Goal: Task Accomplishment & Management: Use online tool/utility

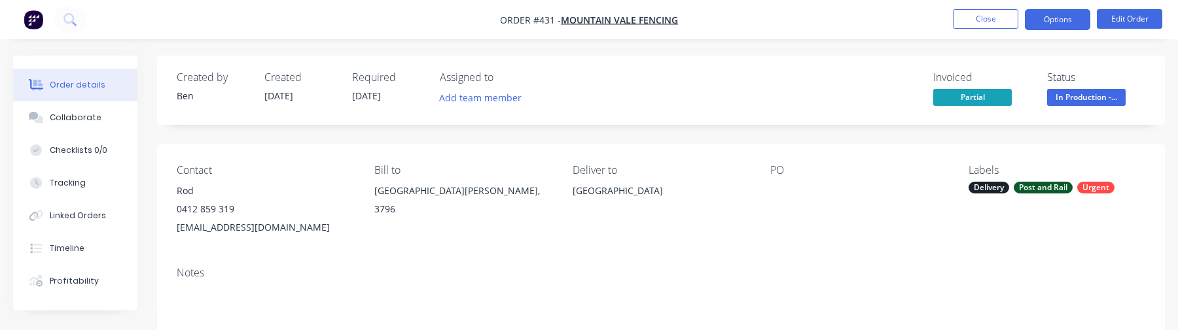
click at [1056, 26] on button "Options" at bounding box center [1057, 19] width 65 height 21
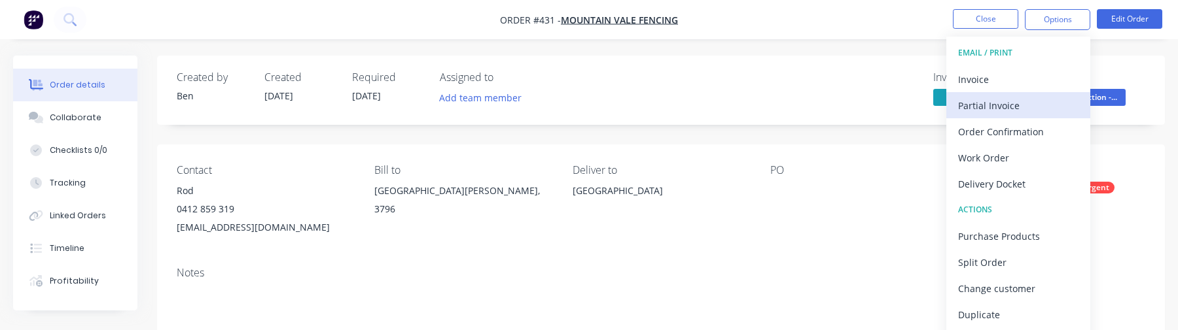
click at [1013, 95] on button "Partial Invoice" at bounding box center [1018, 105] width 144 height 26
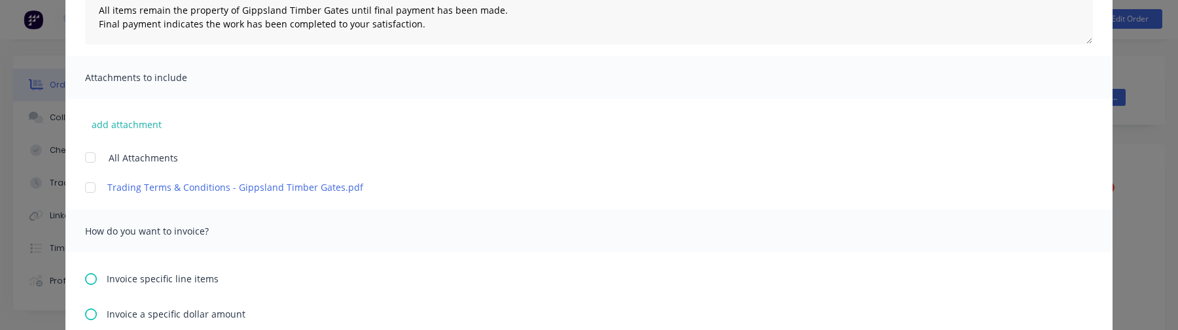
scroll to position [294, 0]
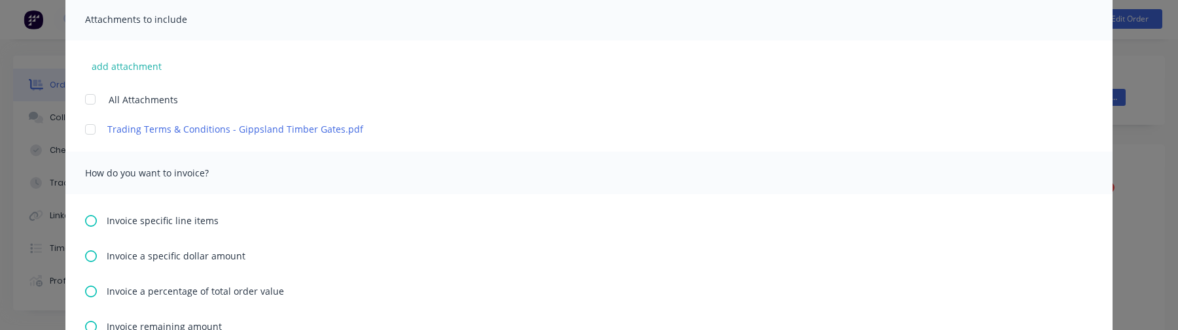
click at [134, 222] on span "Invoice specific line items" at bounding box center [163, 221] width 112 height 14
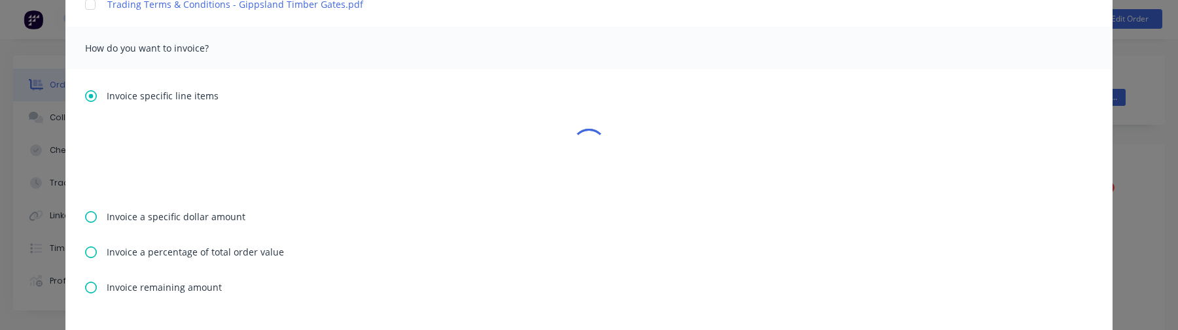
type textarea "Hi , Please find a partial invoice attached to this email for a 50% deposit. To…"
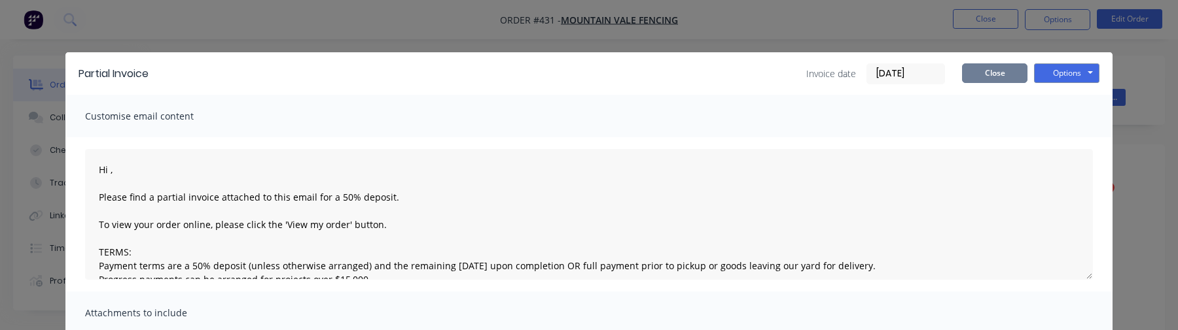
click at [995, 73] on button "Close" at bounding box center [994, 73] width 65 height 20
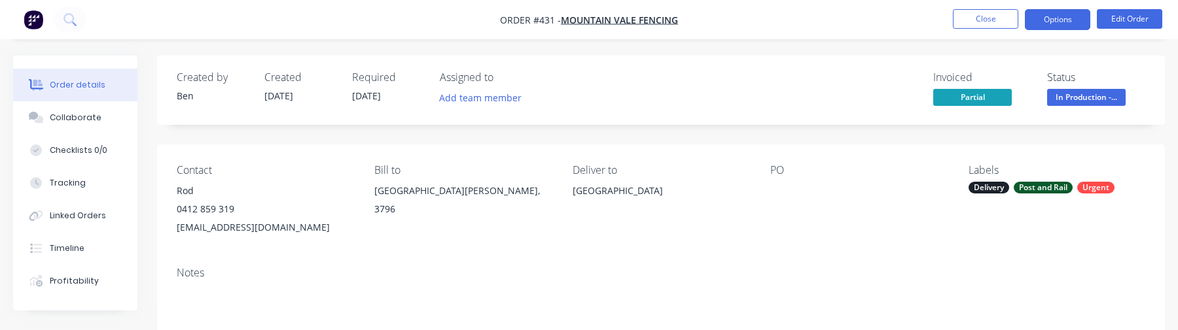
click at [1063, 20] on button "Options" at bounding box center [1057, 19] width 65 height 21
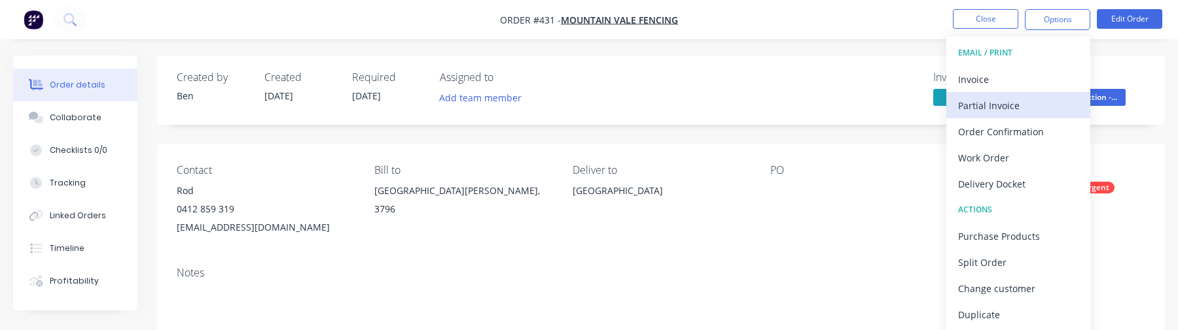
click at [1011, 105] on div "Partial Invoice" at bounding box center [1018, 105] width 120 height 19
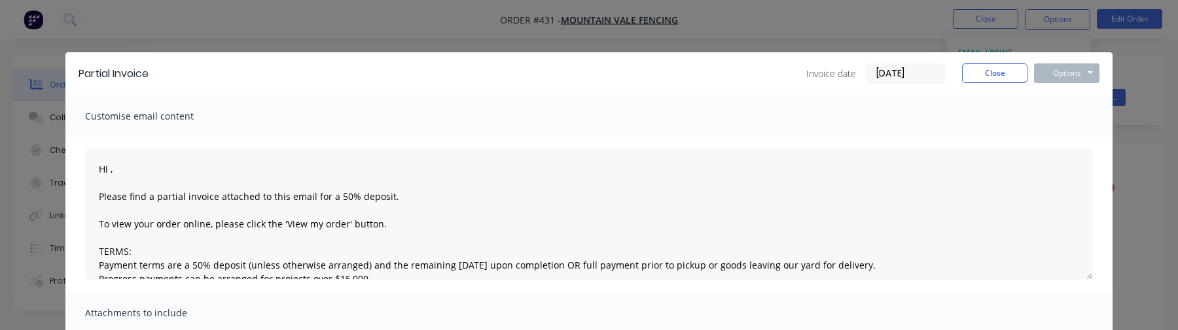
scroll to position [499, 0]
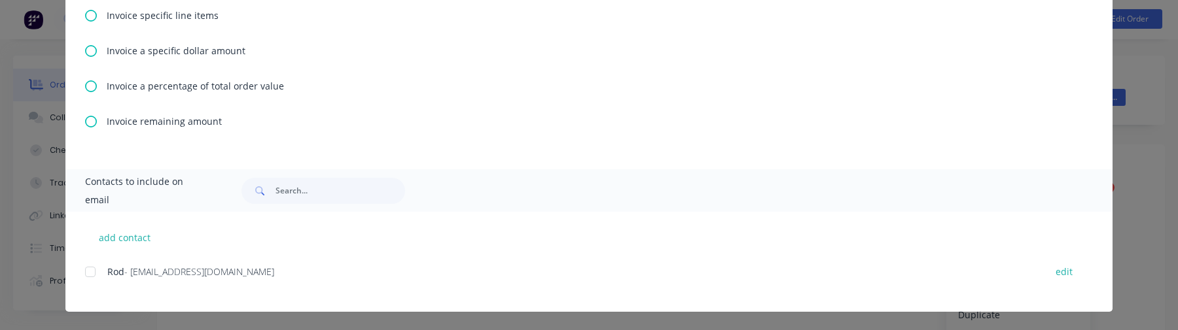
click at [141, 118] on span "Invoice remaining amount" at bounding box center [164, 122] width 115 height 14
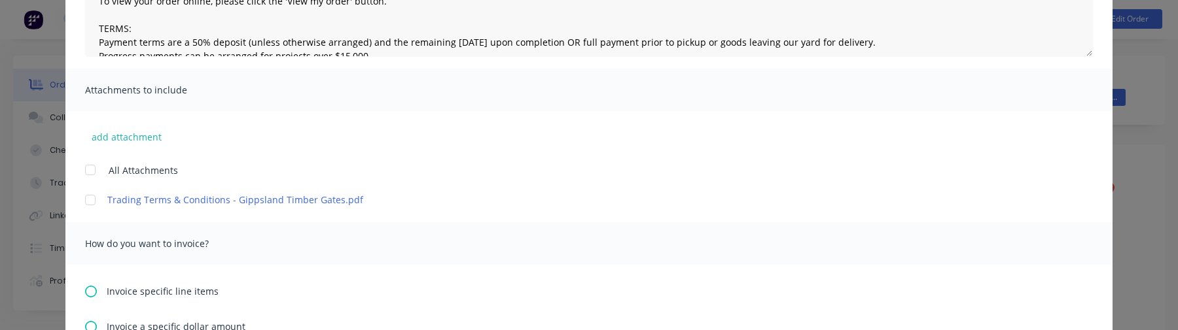
scroll to position [54, 0]
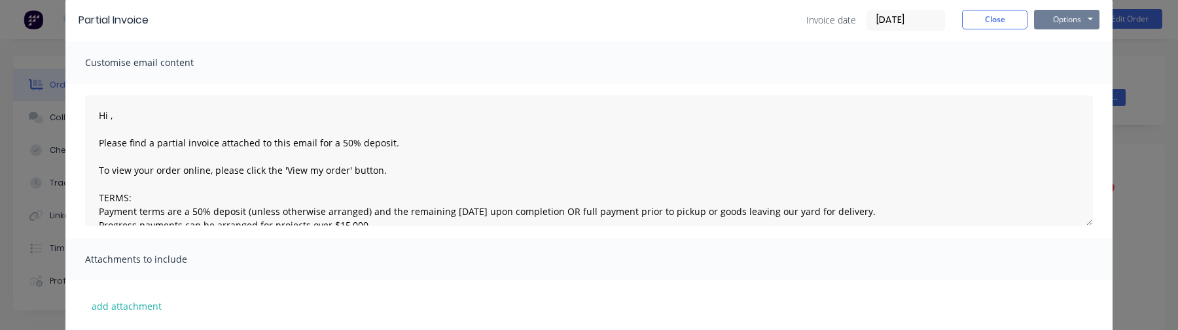
click at [1073, 19] on button "Options" at bounding box center [1066, 20] width 65 height 20
type textarea "Hi , Please find a partial invoice attached to this email for a 50% deposit. To…"
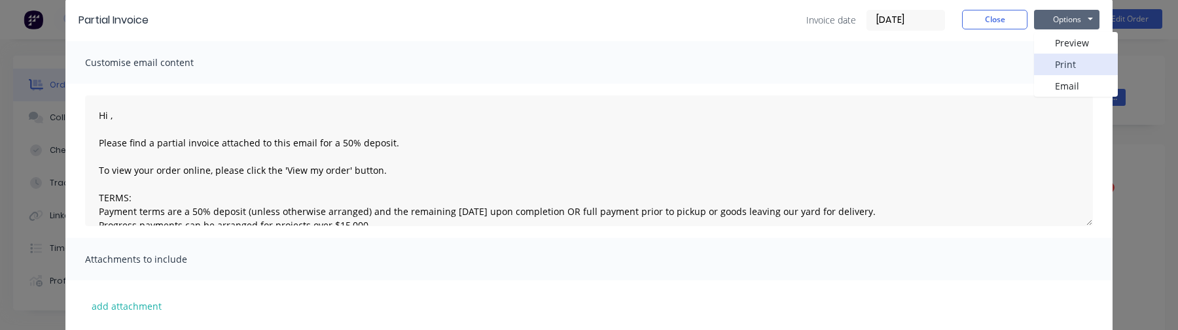
click at [1073, 67] on button "Print" at bounding box center [1076, 65] width 84 height 22
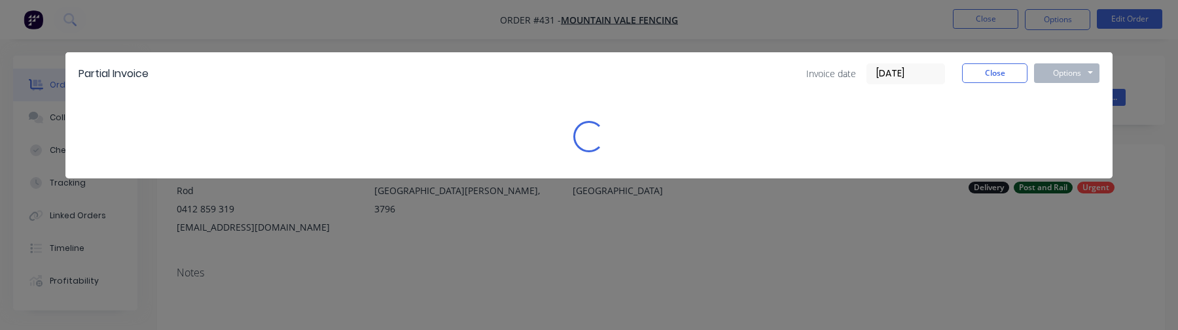
scroll to position [0, 0]
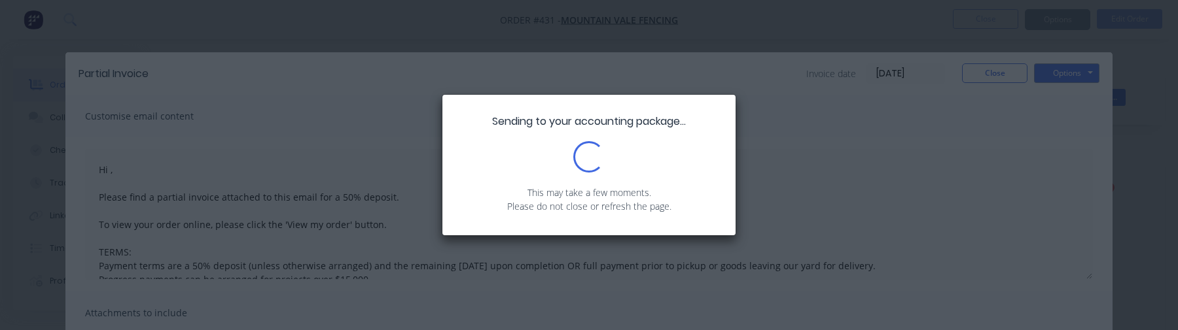
type textarea "Hi , Please find a partial invoice attached to this email for a 50% deposit. To…"
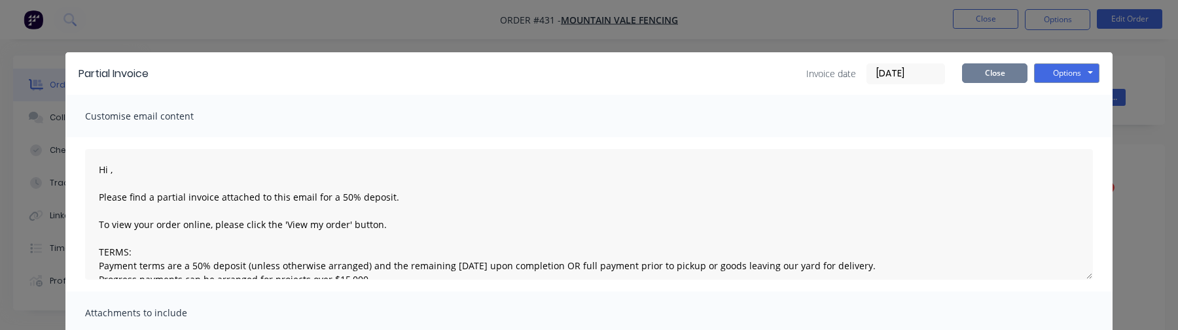
click at [1014, 69] on button "Close" at bounding box center [994, 73] width 65 height 20
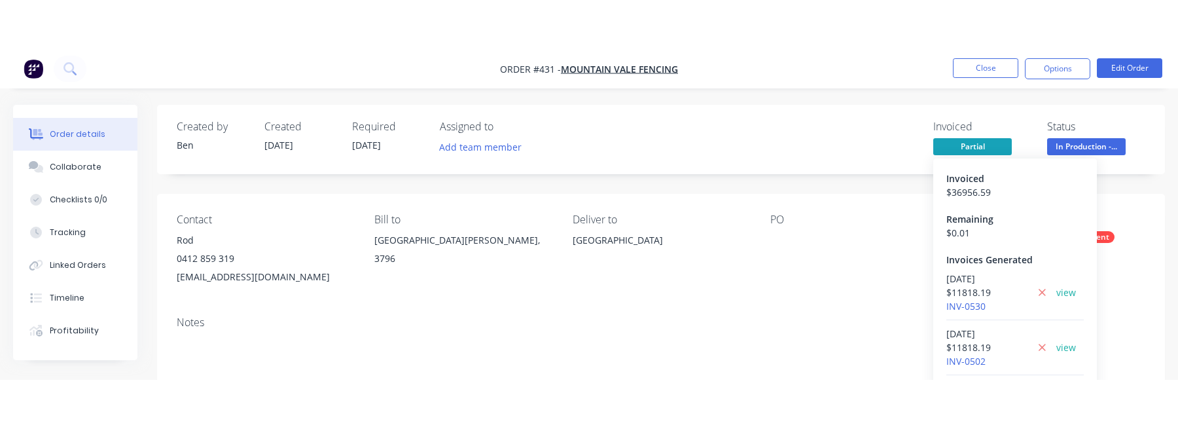
scroll to position [4, 0]
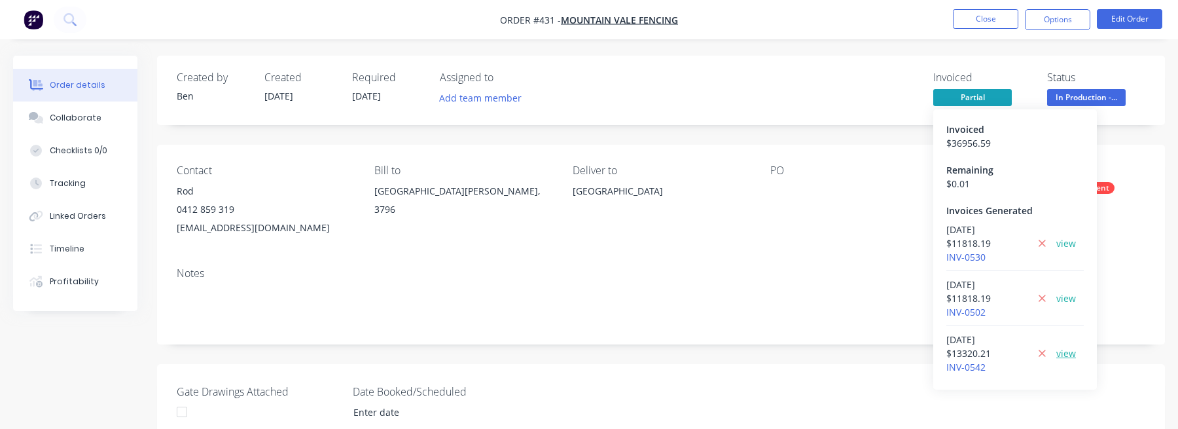
click at [1069, 330] on link "view" at bounding box center [1066, 353] width 20 height 14
click at [1043, 330] on icon at bounding box center [1042, 353] width 9 height 12
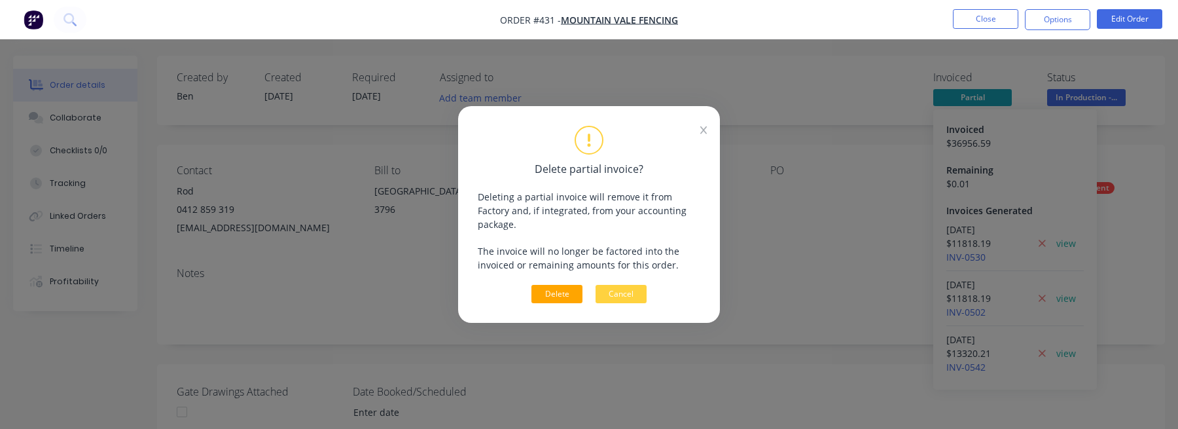
click at [567, 289] on button "Delete" at bounding box center [556, 294] width 51 height 18
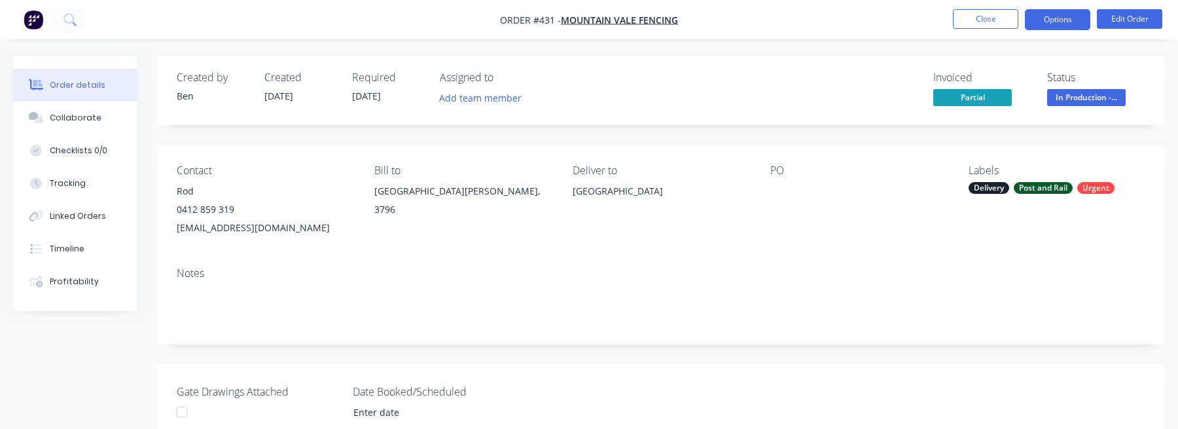
click at [1063, 26] on button "Options" at bounding box center [1057, 19] width 65 height 21
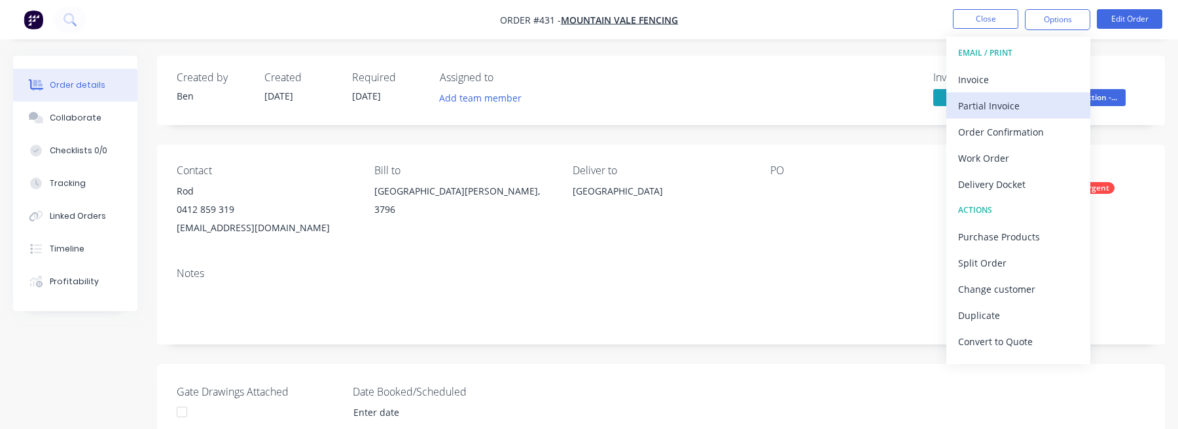
click at [1029, 102] on div "Partial Invoice" at bounding box center [1018, 105] width 120 height 19
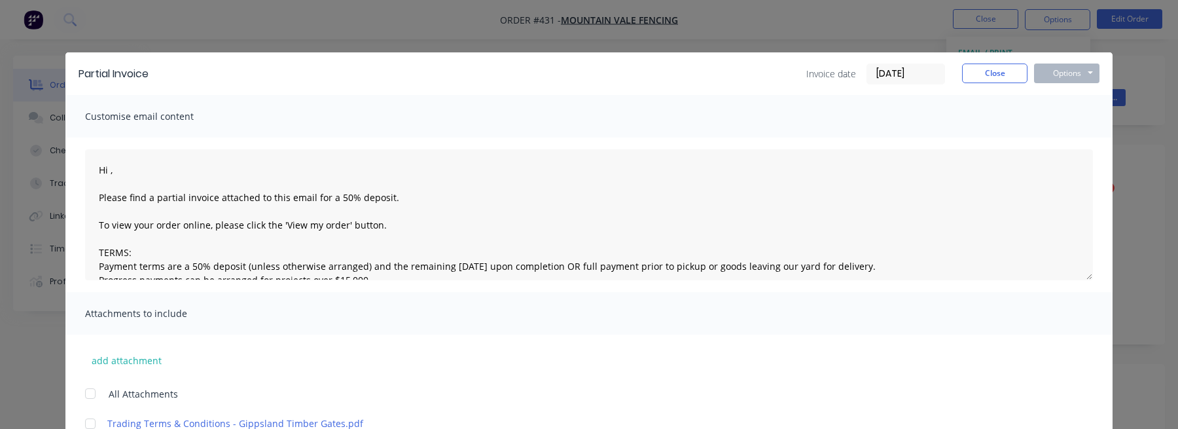
scroll to position [401, 0]
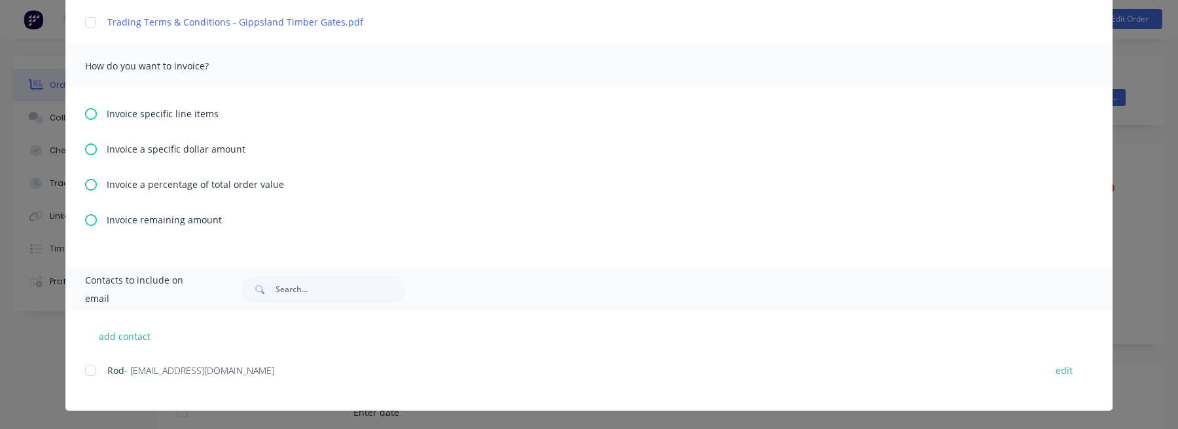
click at [156, 228] on div "Invoice specific line items Invoice a specific dollar amount Invoice a percenta…" at bounding box center [588, 177] width 1047 height 181
click at [158, 222] on span "Invoice remaining amount" at bounding box center [164, 220] width 115 height 14
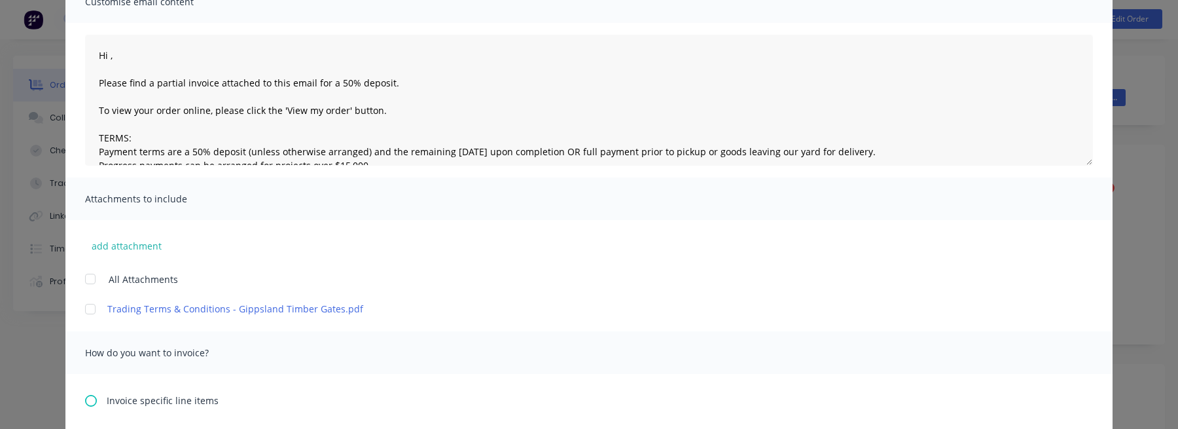
scroll to position [0, 0]
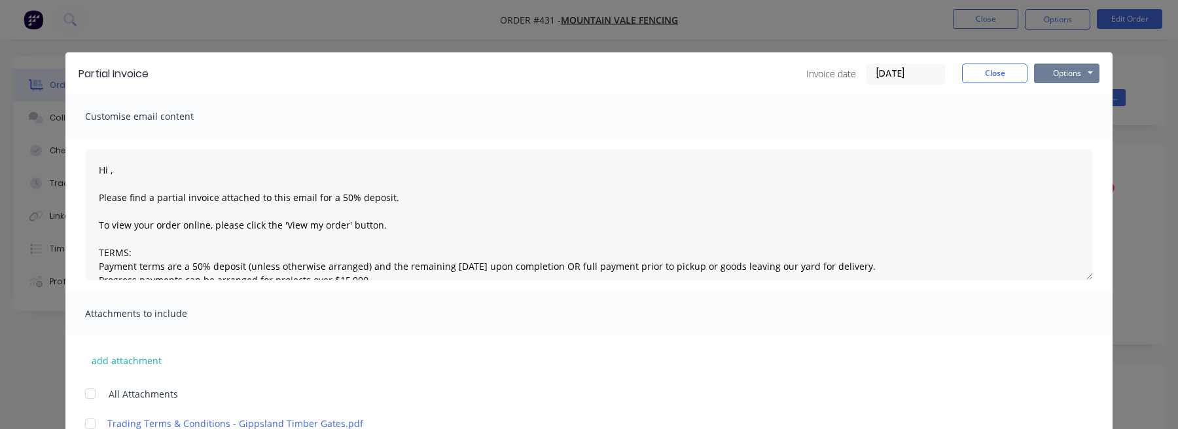
click at [1067, 75] on button "Options" at bounding box center [1066, 73] width 65 height 20
type textarea "Hi , Please find a partial invoice attached to this email for a 50% deposit. To…"
click at [1075, 116] on button "Print" at bounding box center [1076, 118] width 84 height 22
click at [1075, 71] on button "Options" at bounding box center [1066, 73] width 65 height 20
type textarea "Hi , Please find a partial invoice attached to this email for a 50% deposit. To…"
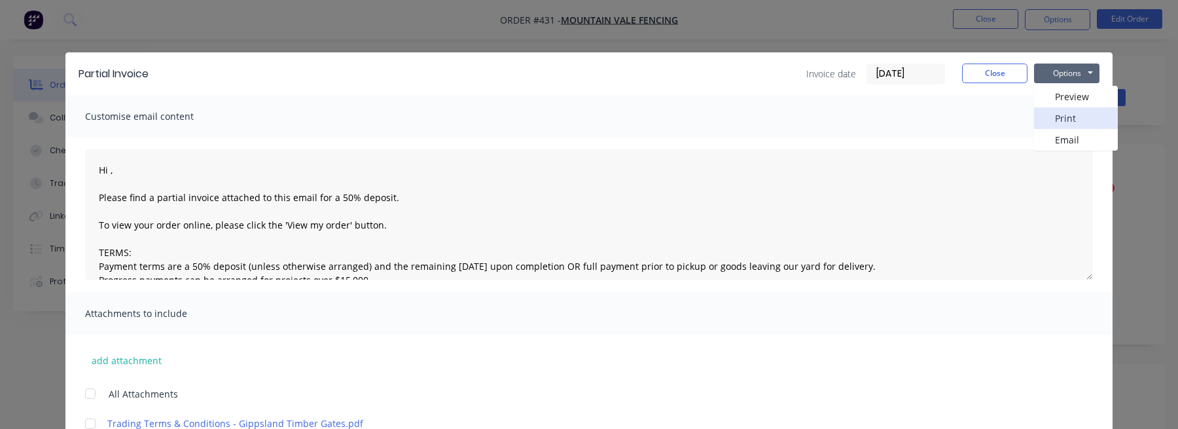
click at [1058, 120] on button "Print" at bounding box center [1076, 118] width 84 height 22
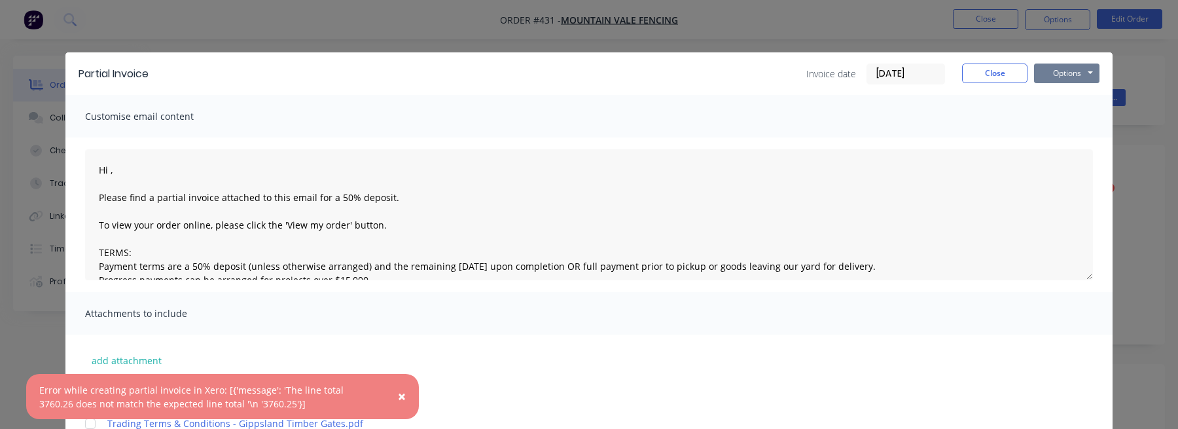
click at [1077, 70] on button "Options" at bounding box center [1066, 73] width 65 height 20
type textarea "Hi , Please find a partial invoice attached to this email for a 50% deposit. To…"
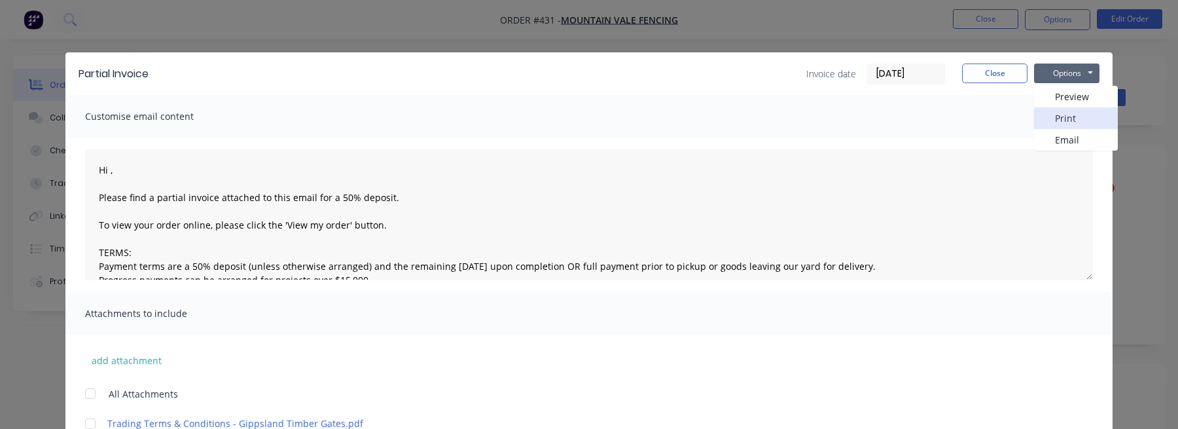
click at [1063, 115] on button "Print" at bounding box center [1076, 118] width 84 height 22
click at [1077, 75] on button "Options" at bounding box center [1066, 73] width 65 height 20
type textarea "Hi , Please find a partial invoice attached to this email for a 50% deposit. To…"
click at [1065, 126] on button "Print" at bounding box center [1076, 118] width 84 height 22
click at [1075, 73] on button "Options" at bounding box center [1066, 73] width 65 height 20
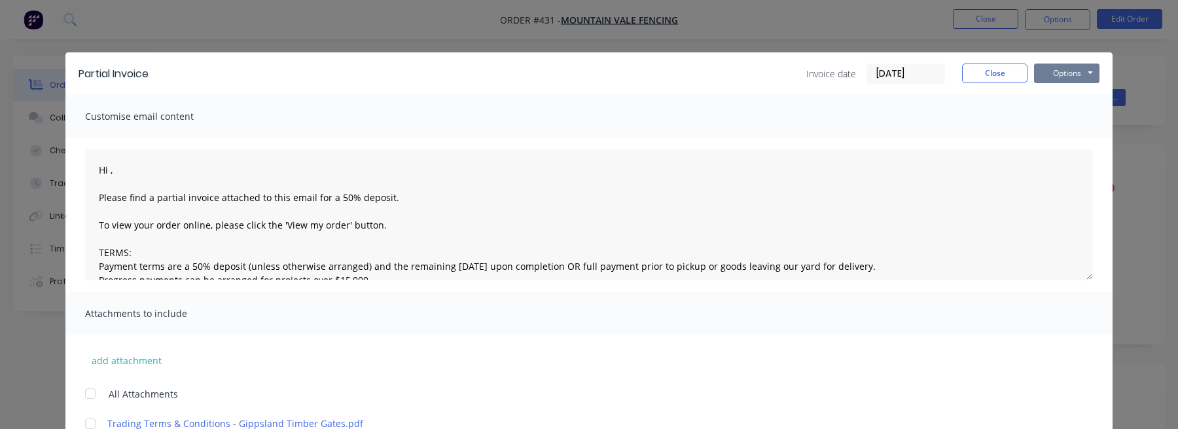
type textarea "Hi , Please find a partial invoice attached to this email for a 50% deposit. To…"
click at [1063, 118] on button "Print" at bounding box center [1076, 118] width 84 height 22
click at [1080, 77] on button "Options" at bounding box center [1066, 73] width 65 height 20
type textarea "Hi , Please find a partial invoice attached to this email for a 50% deposit. To…"
click at [1058, 115] on button "Print" at bounding box center [1076, 118] width 84 height 22
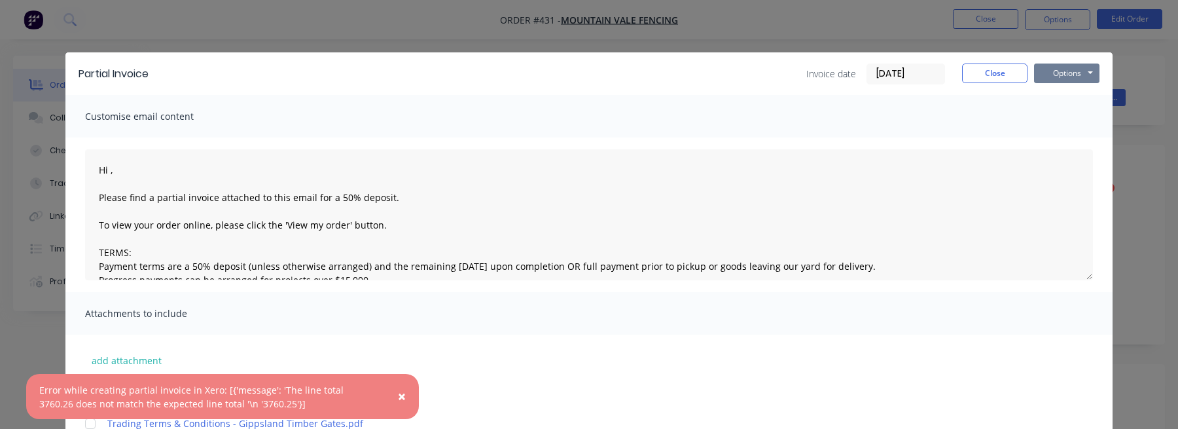
click at [1086, 68] on button "Options" at bounding box center [1066, 73] width 65 height 20
type textarea "Hi , Please find a partial invoice attached to this email for a 50% deposit. To…"
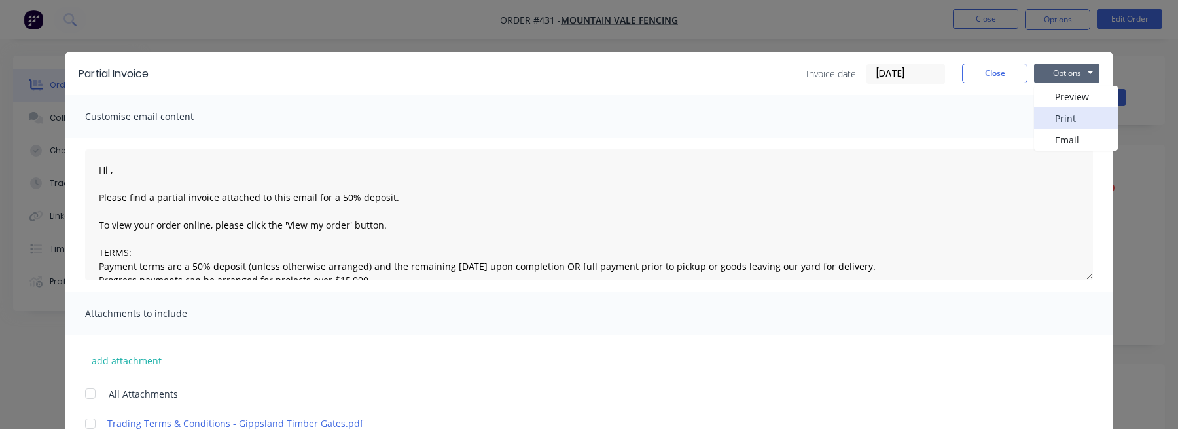
click at [1058, 112] on button "Print" at bounding box center [1076, 118] width 84 height 22
click at [1077, 64] on button "Options" at bounding box center [1066, 73] width 65 height 20
type textarea "Hi , Please find a partial invoice attached to this email for a 50% deposit. To…"
click at [1067, 118] on button "Print" at bounding box center [1076, 118] width 84 height 22
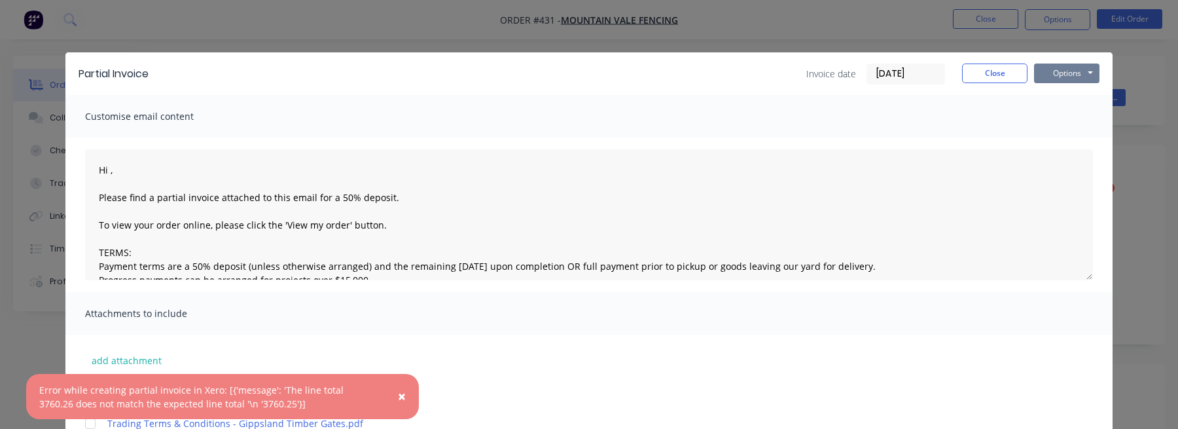
click at [1060, 82] on button "Options" at bounding box center [1066, 73] width 65 height 20
type textarea "Hi , Please find a partial invoice attached to this email for a 50% deposit. To…"
click at [1059, 113] on button "Print" at bounding box center [1076, 118] width 84 height 22
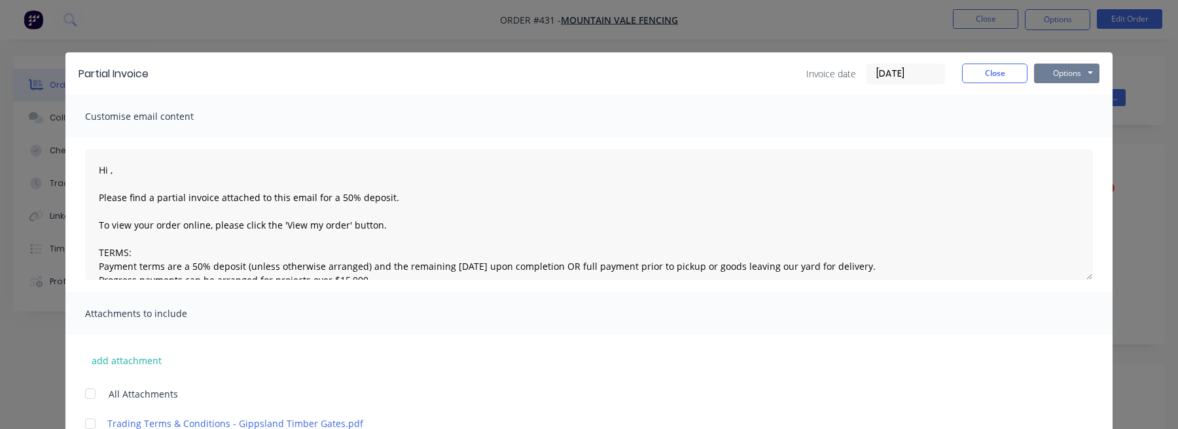
click at [1079, 68] on button "Options" at bounding box center [1066, 73] width 65 height 20
type textarea "Hi , Please find a partial invoice attached to this email for a 50% deposit. To…"
click at [1063, 114] on button "Print" at bounding box center [1076, 118] width 84 height 22
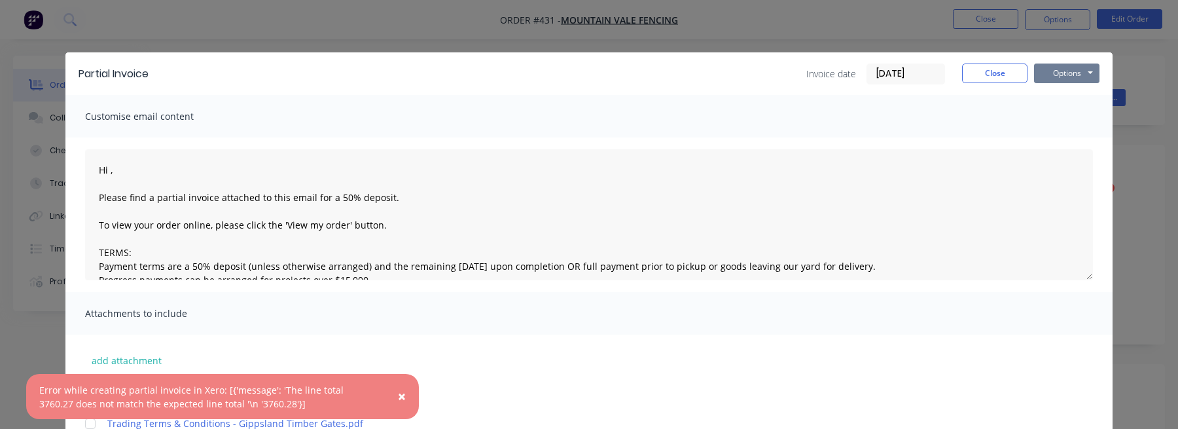
click at [1076, 73] on button "Options" at bounding box center [1066, 73] width 65 height 20
type textarea "Hi , Please find a partial invoice attached to this email for a 50% deposit. To…"
click at [1075, 111] on button "Print" at bounding box center [1076, 118] width 84 height 22
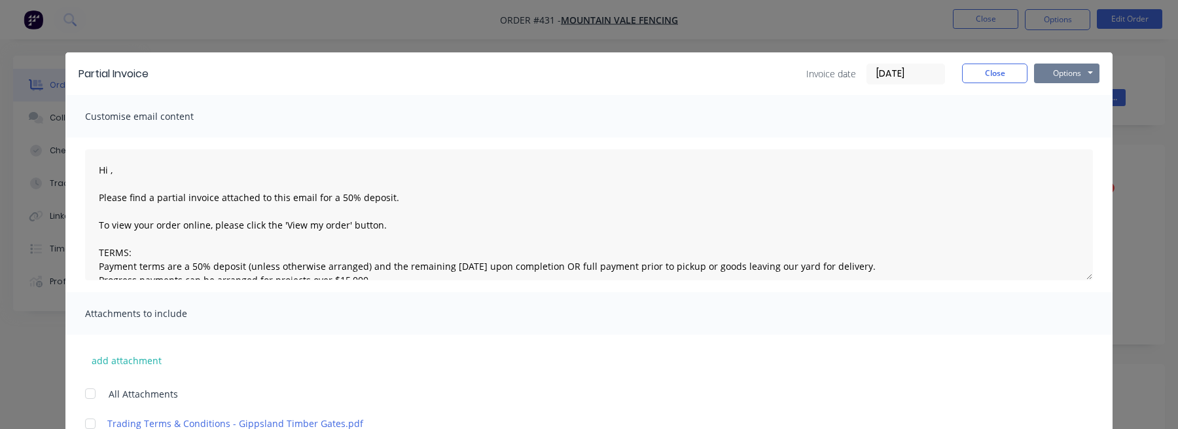
click at [1063, 77] on button "Options" at bounding box center [1066, 73] width 65 height 20
type textarea "Hi , Please find a partial invoice attached to this email for a 50% deposit. To…"
click at [1058, 121] on button "Print" at bounding box center [1076, 118] width 84 height 22
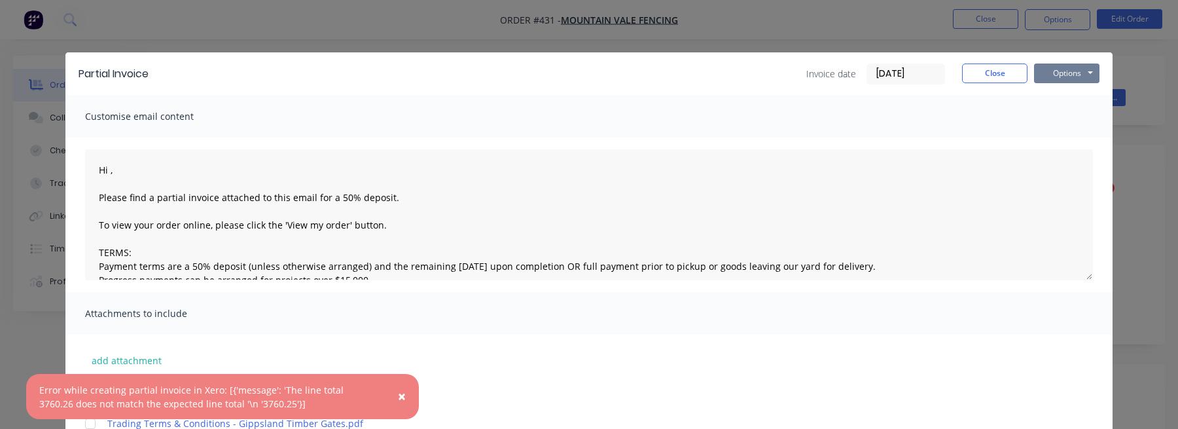
click at [1084, 77] on button "Options" at bounding box center [1066, 73] width 65 height 20
type textarea "Hi , Please find a partial invoice attached to this email for a 50% deposit. To…"
click at [1067, 113] on button "Print" at bounding box center [1076, 118] width 84 height 22
click at [1083, 79] on button "Options" at bounding box center [1066, 73] width 65 height 20
type textarea "Hi , Please find a partial invoice attached to this email for a 50% deposit. To…"
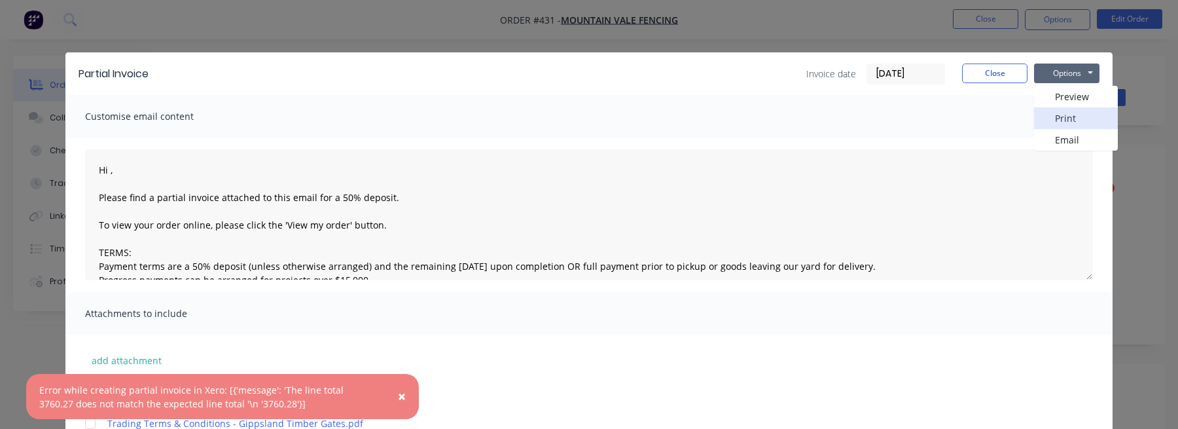
click at [1068, 120] on button "Print" at bounding box center [1076, 118] width 84 height 22
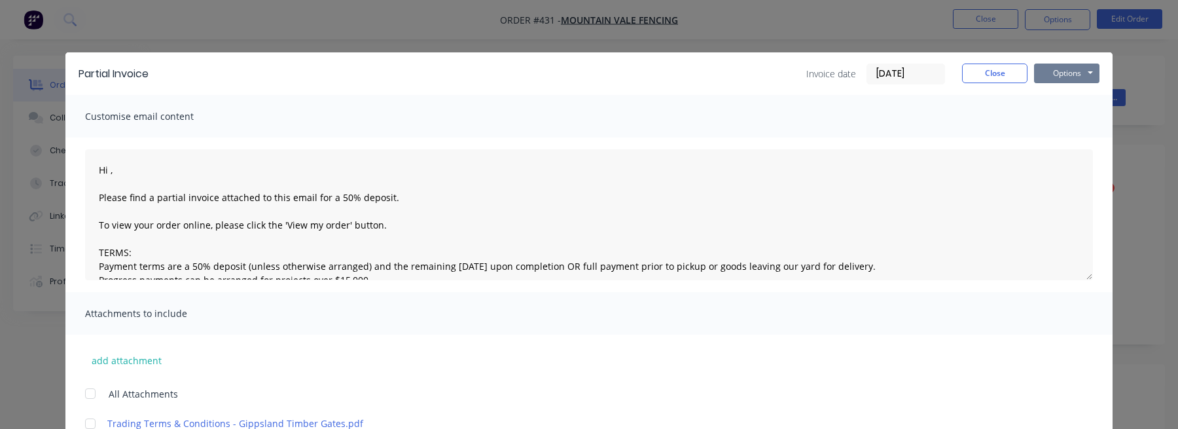
click at [1069, 79] on button "Options" at bounding box center [1066, 73] width 65 height 20
type textarea "Hi , Please find a partial invoice attached to this email for a 50% deposit. To…"
click at [1050, 120] on button "Print" at bounding box center [1076, 118] width 84 height 22
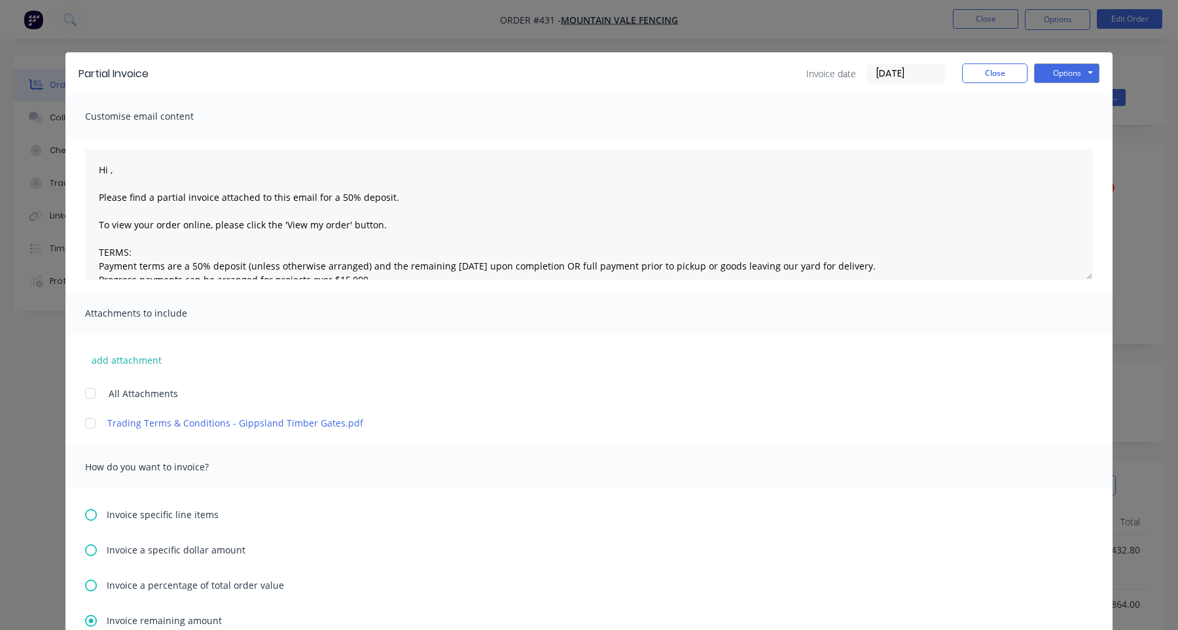
scroll to position [249, 0]
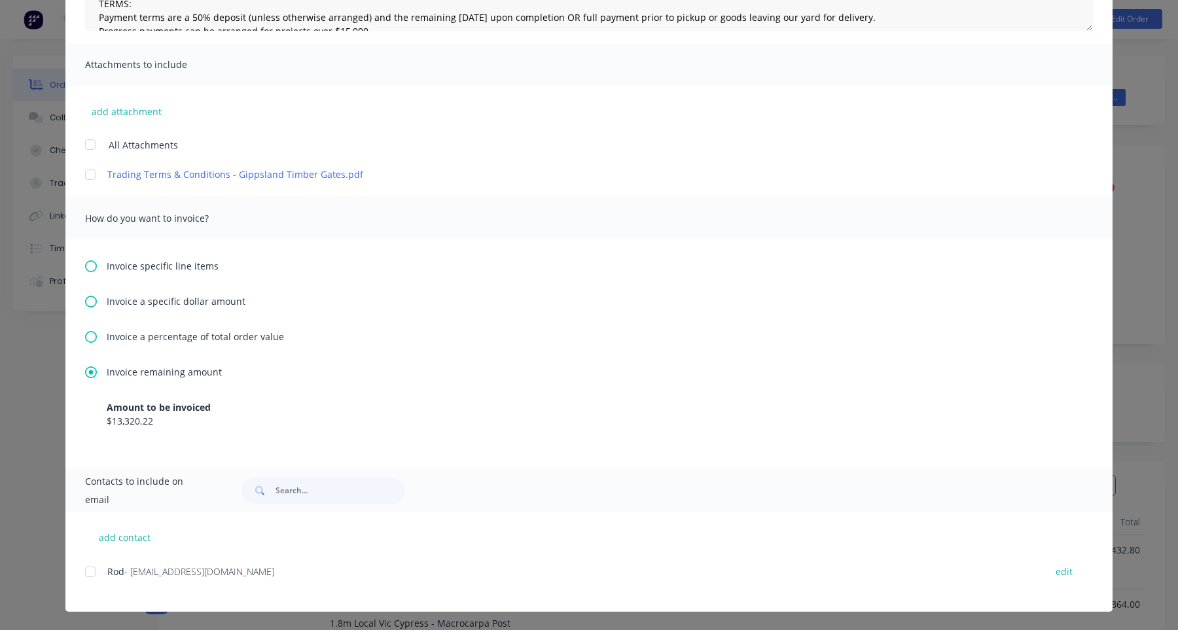
click at [173, 330] on span "Invoice a percentage of total order value" at bounding box center [195, 337] width 177 height 14
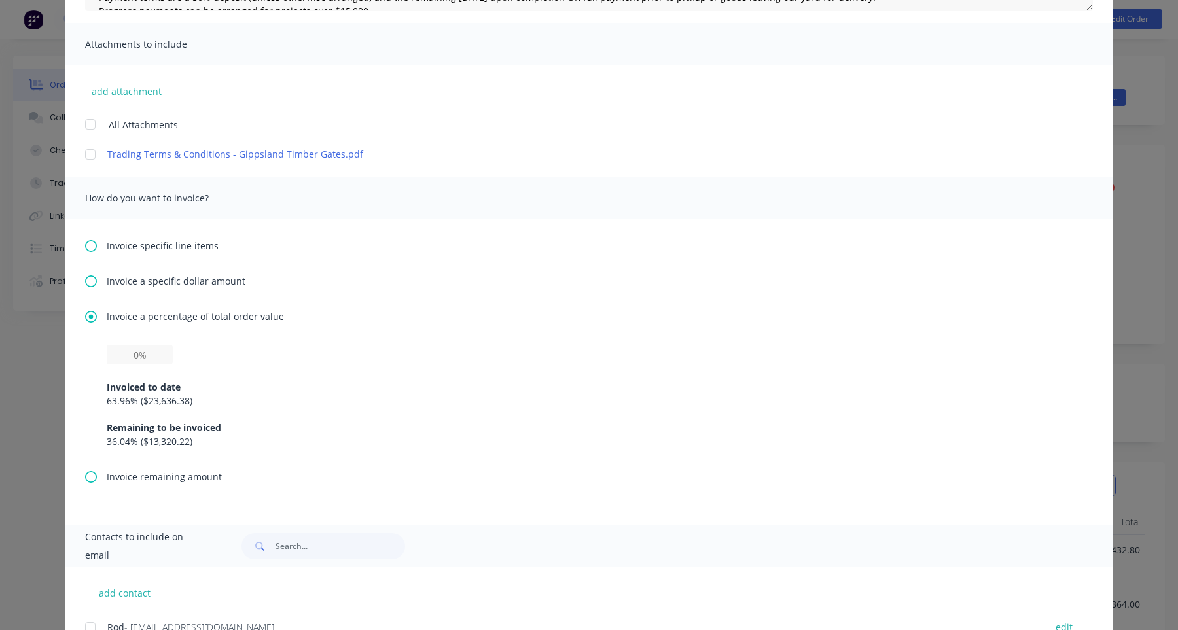
scroll to position [325, 0]
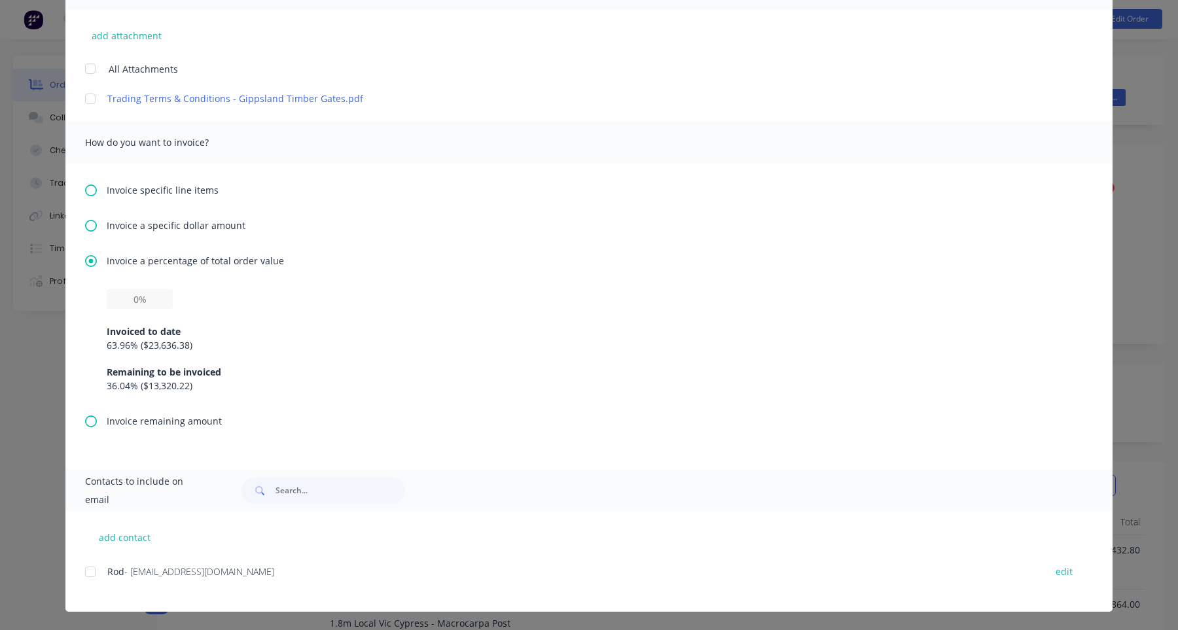
click at [161, 330] on span "Invoice remaining amount" at bounding box center [164, 421] width 115 height 14
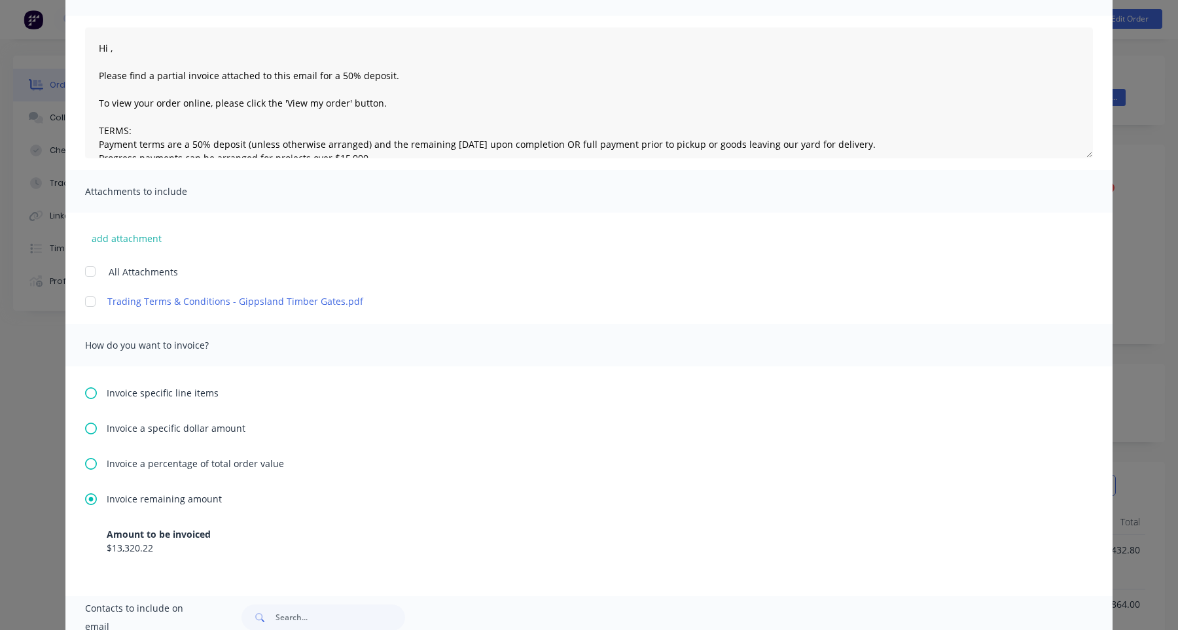
scroll to position [249, 0]
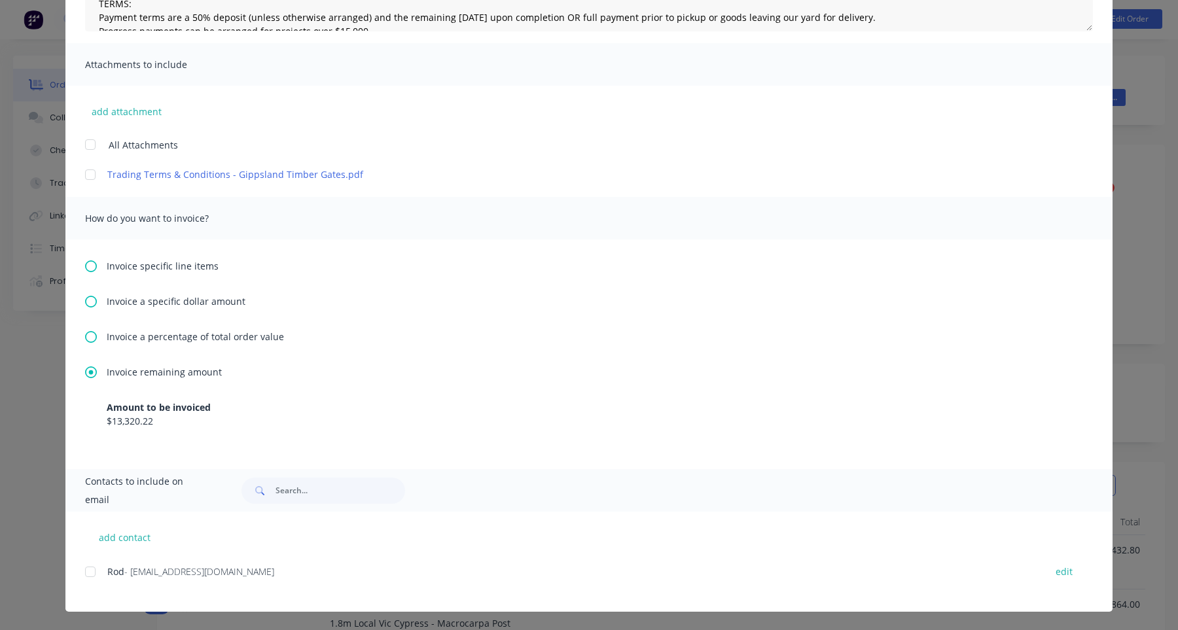
click at [217, 330] on span "Invoice a percentage of total order value" at bounding box center [195, 337] width 177 height 14
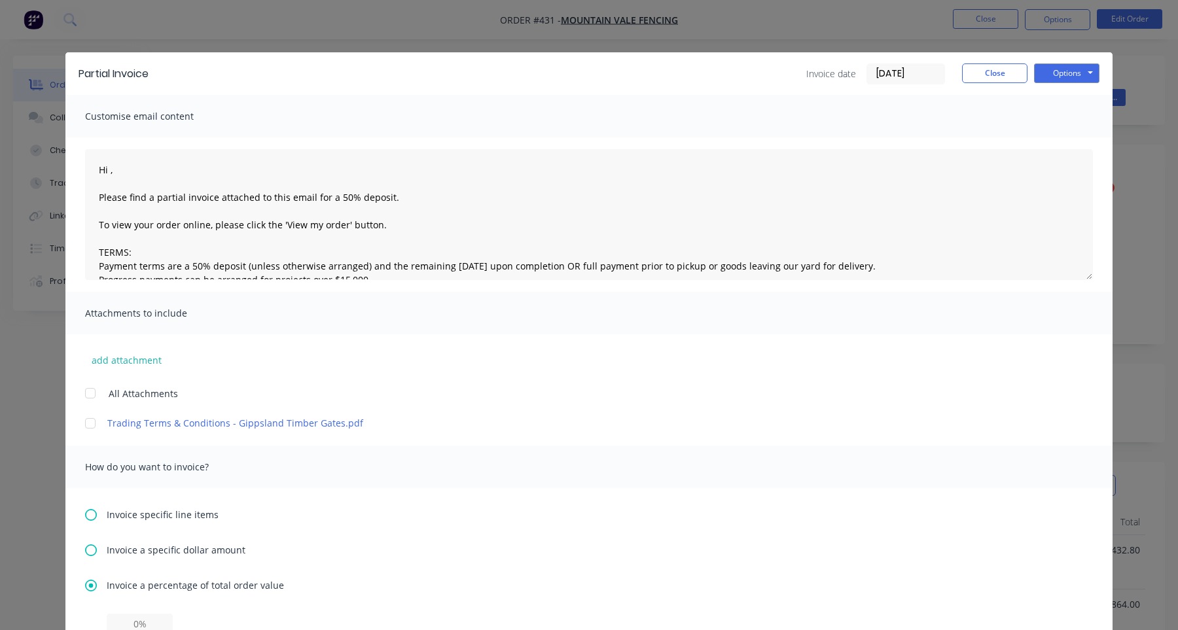
scroll to position [325, 0]
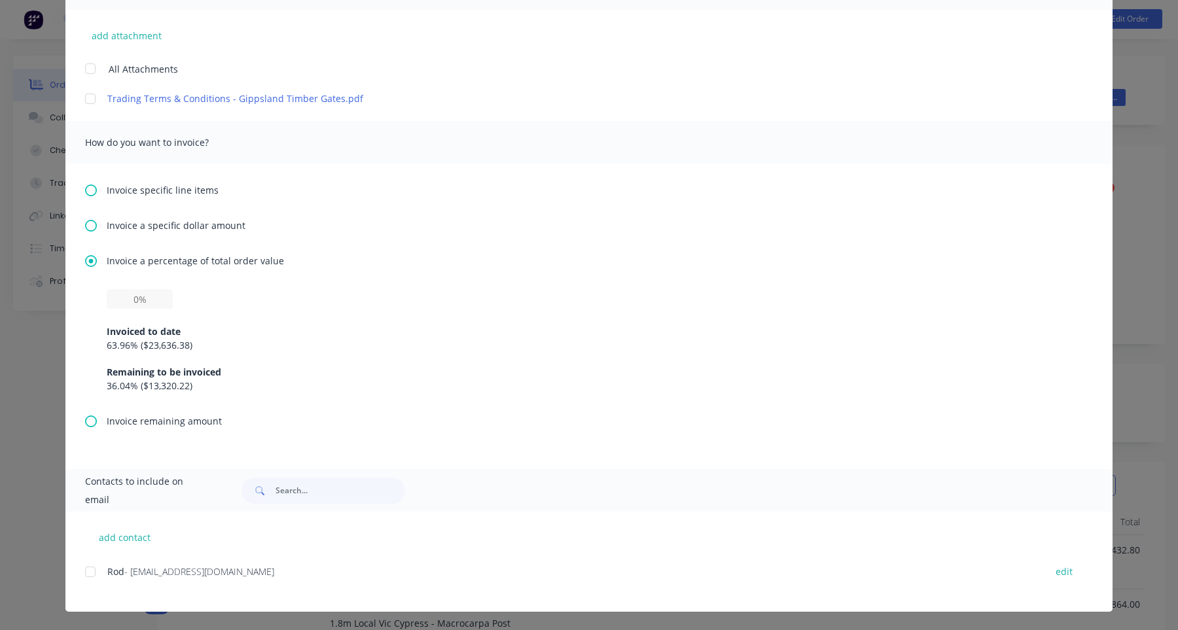
click at [210, 192] on span "Invoice specific line items" at bounding box center [163, 190] width 112 height 14
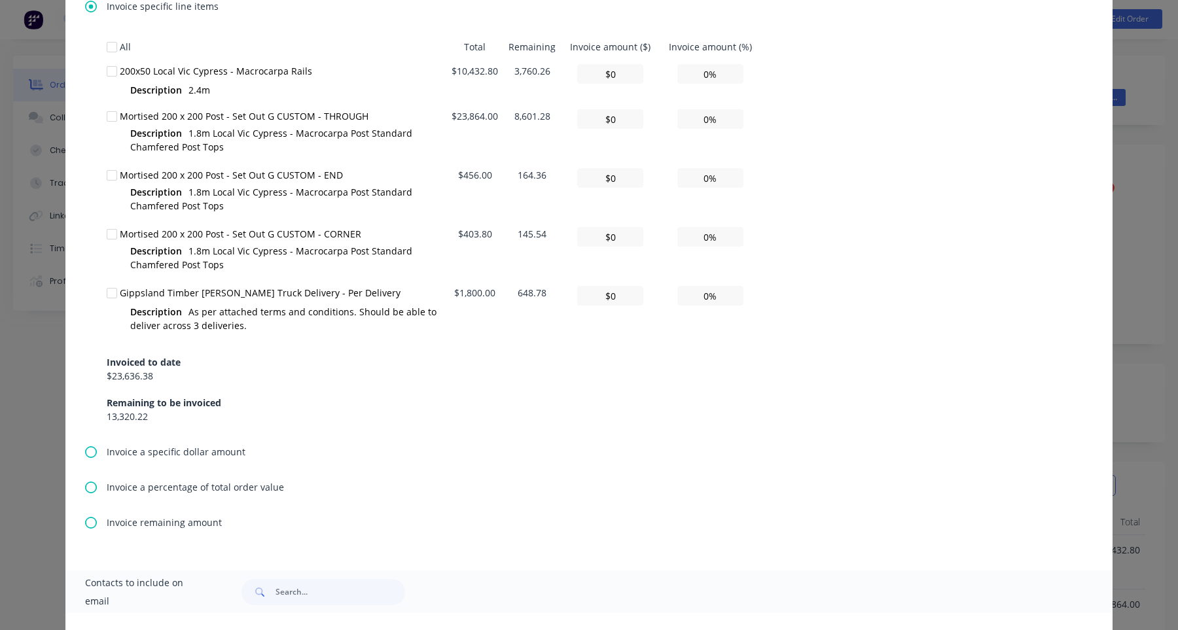
scroll to position [610, 0]
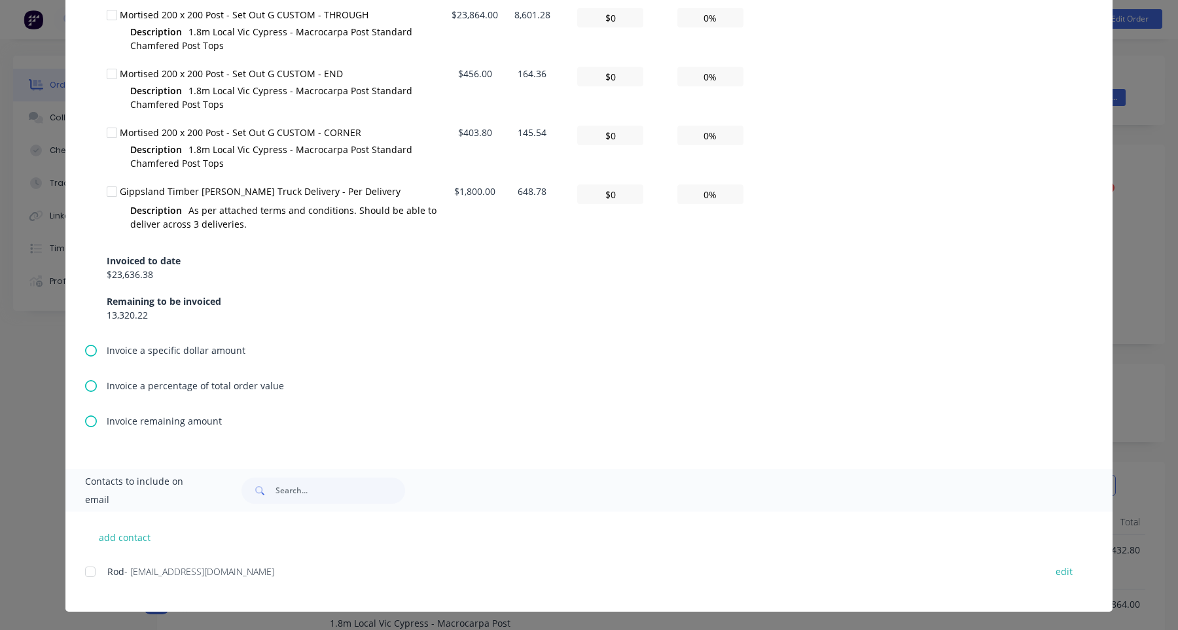
click at [205, 330] on span "Invoice remaining amount" at bounding box center [164, 421] width 115 height 14
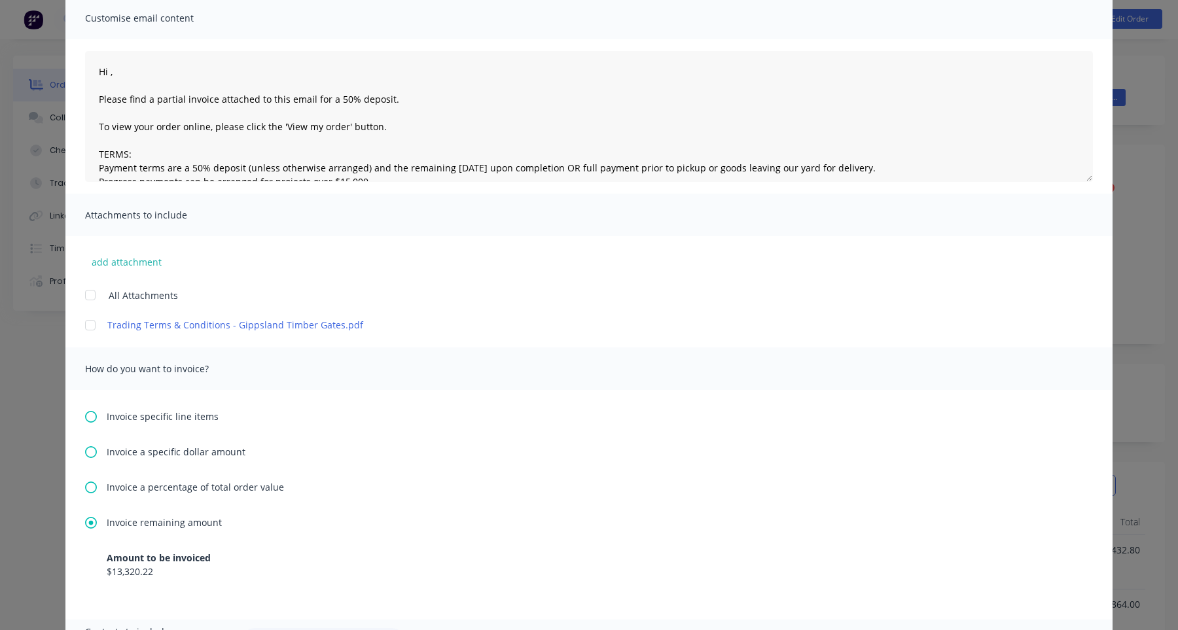
scroll to position [249, 0]
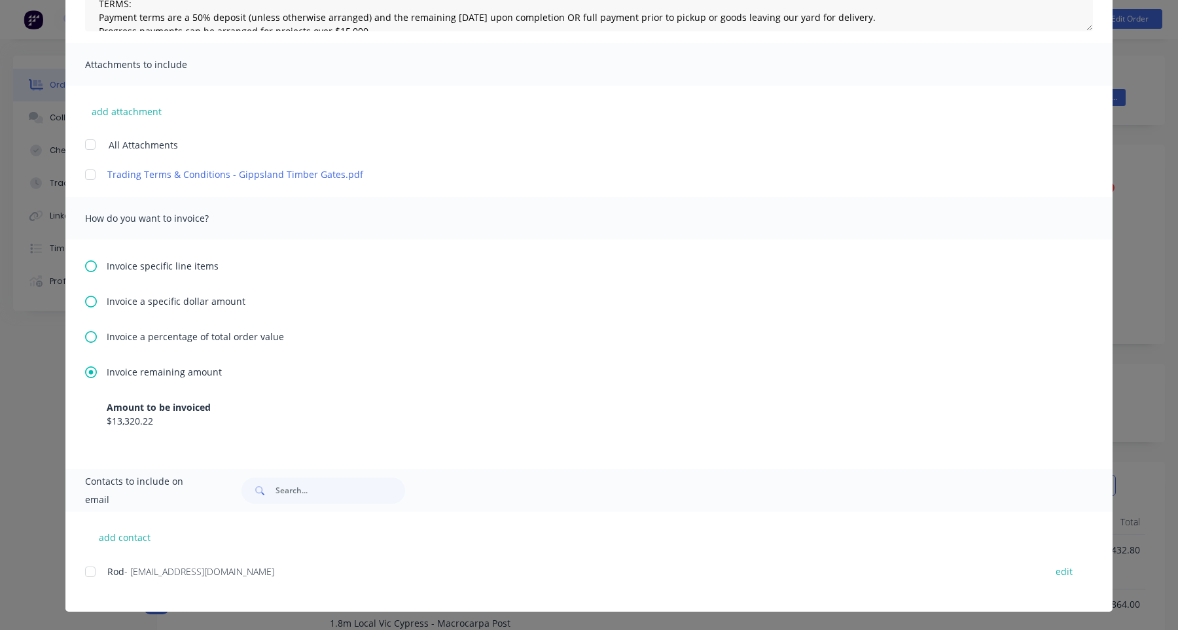
click at [209, 273] on div "Invoice specific line items Invoice a specific dollar amount Invoice a percenta…" at bounding box center [588, 355] width 1047 height 230
click at [201, 264] on span "Invoice specific line items" at bounding box center [163, 266] width 112 height 14
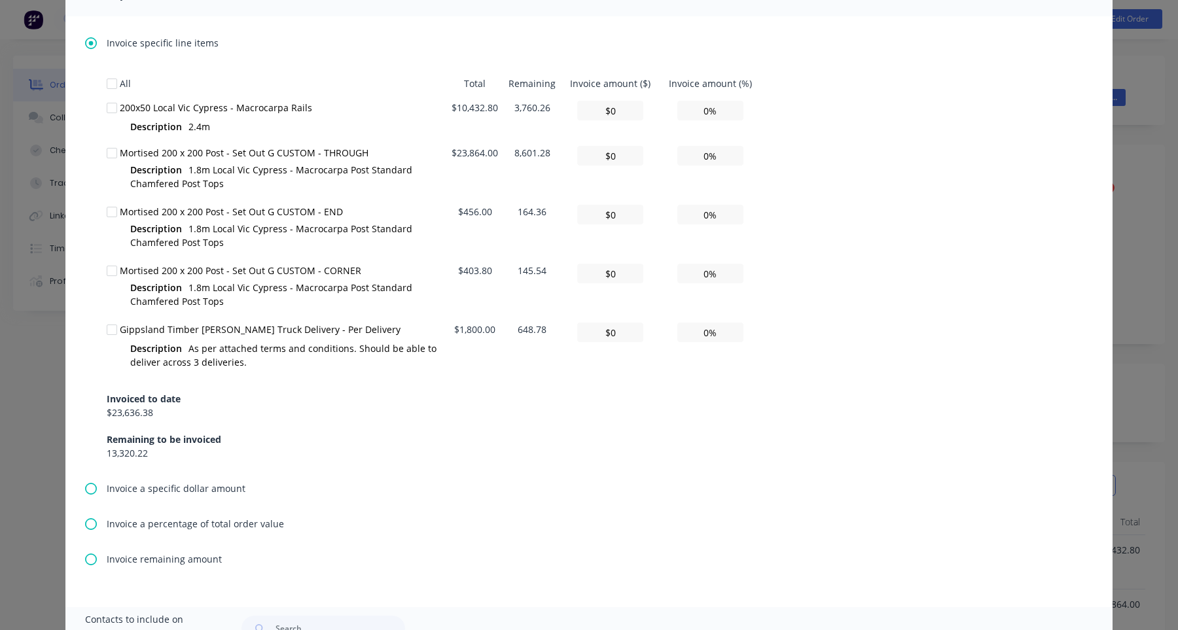
scroll to position [468, 0]
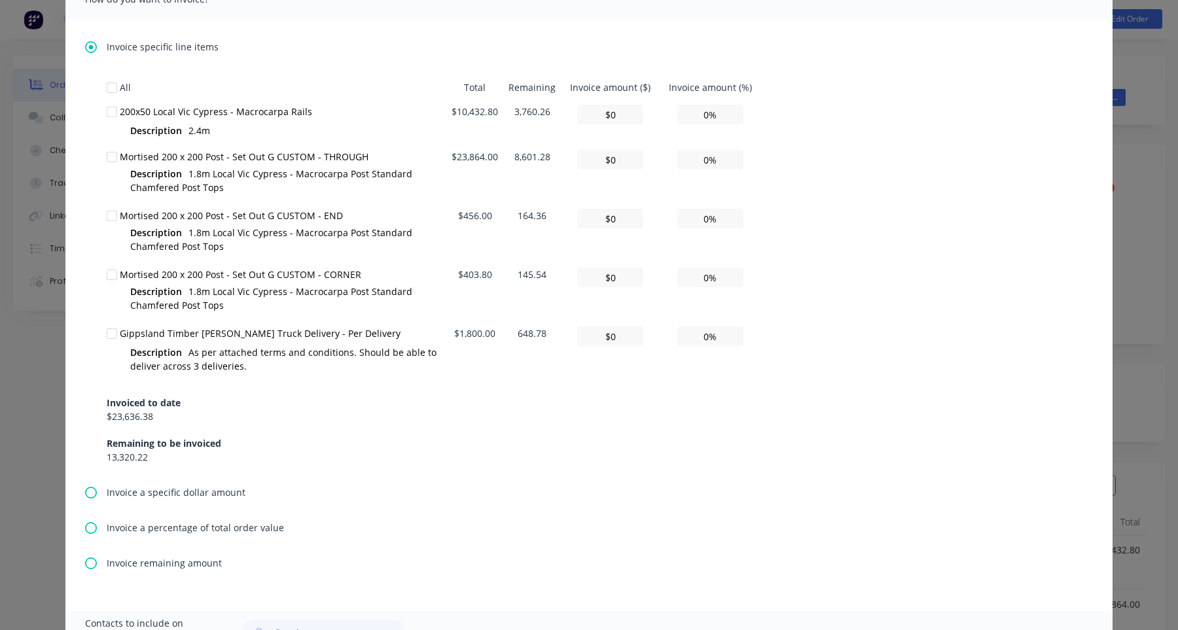
click at [213, 330] on span "Invoice a specific dollar amount" at bounding box center [176, 493] width 139 height 14
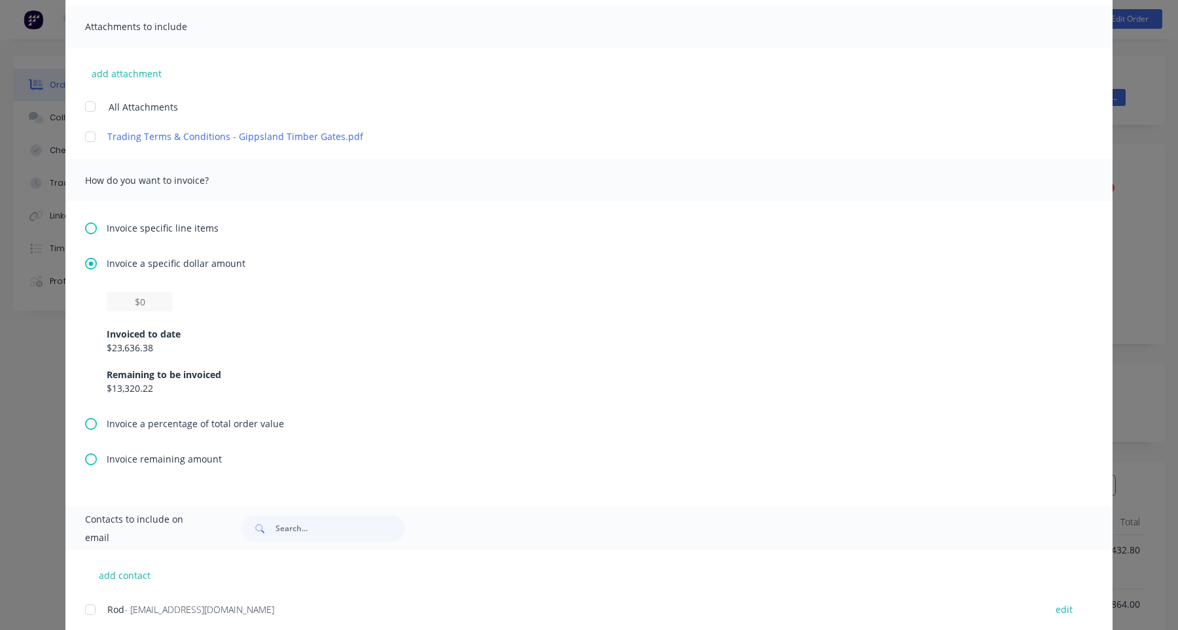
scroll to position [325, 0]
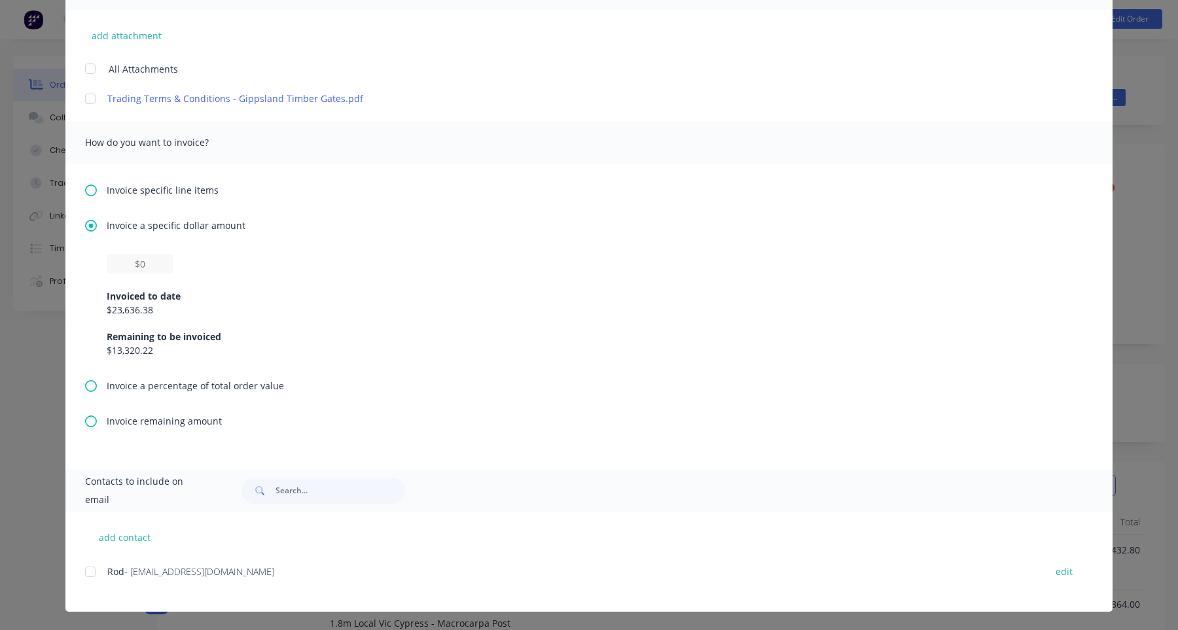
click at [183, 330] on span "Invoice remaining amount" at bounding box center [164, 421] width 115 height 14
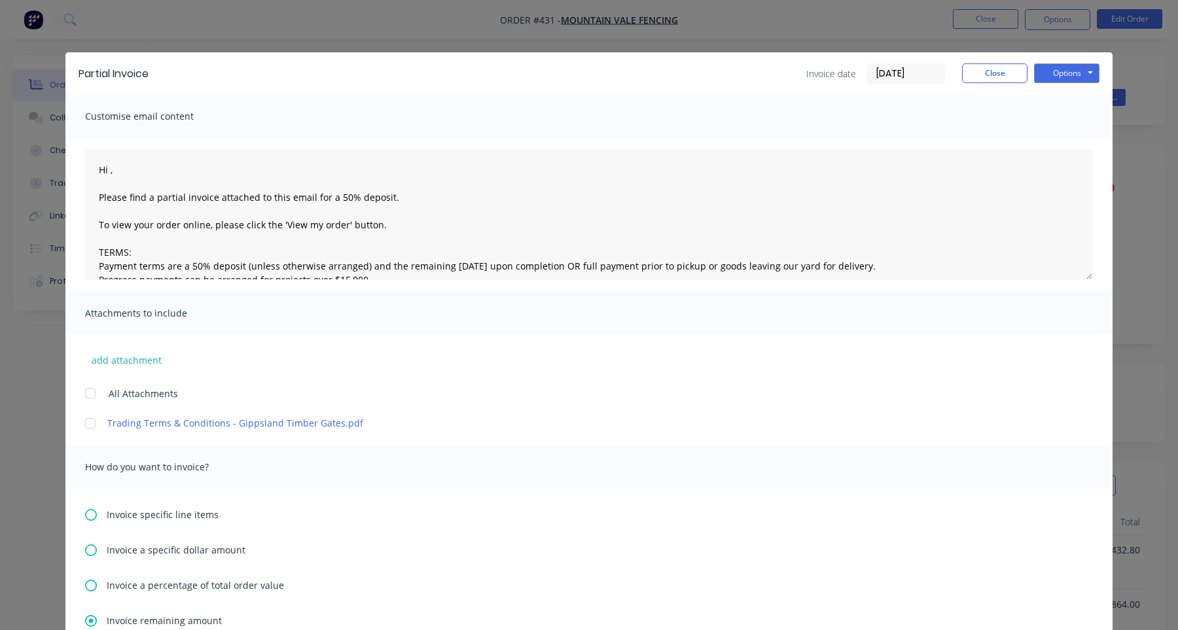
scroll to position [249, 0]
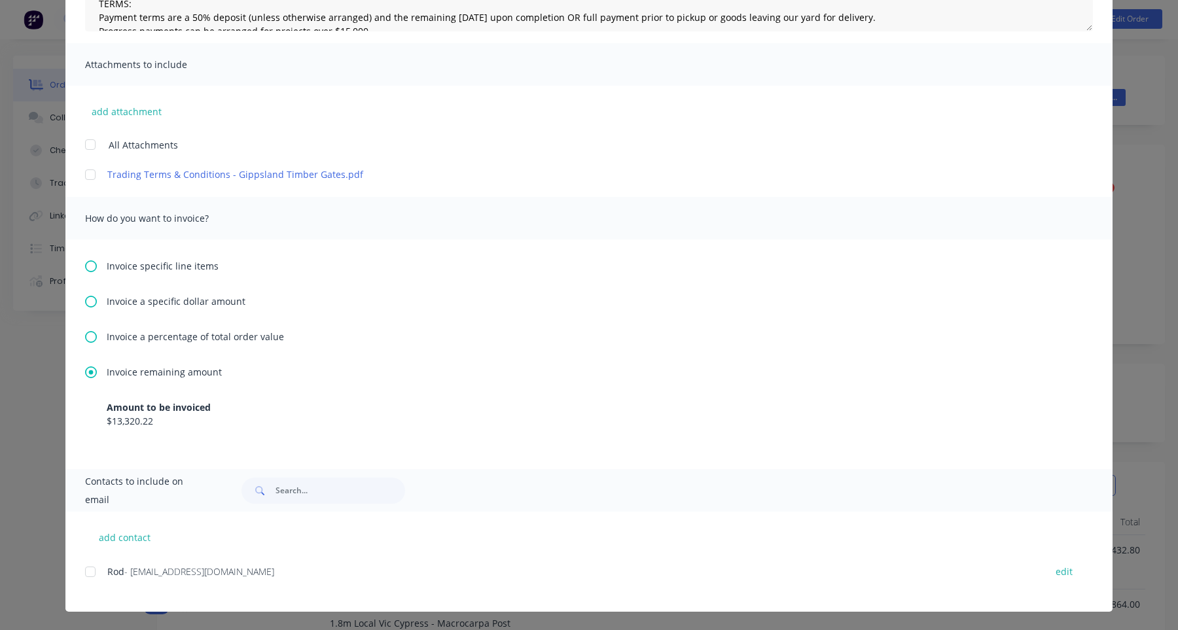
click at [178, 272] on span "Invoice specific line items" at bounding box center [163, 266] width 112 height 14
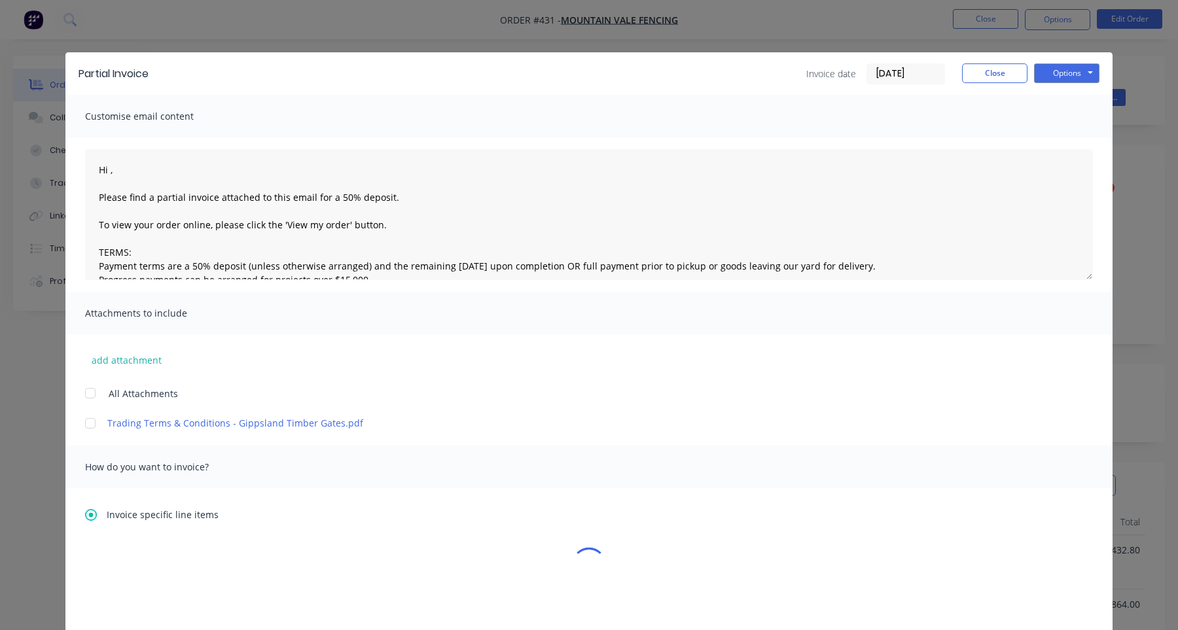
scroll to position [285, 0]
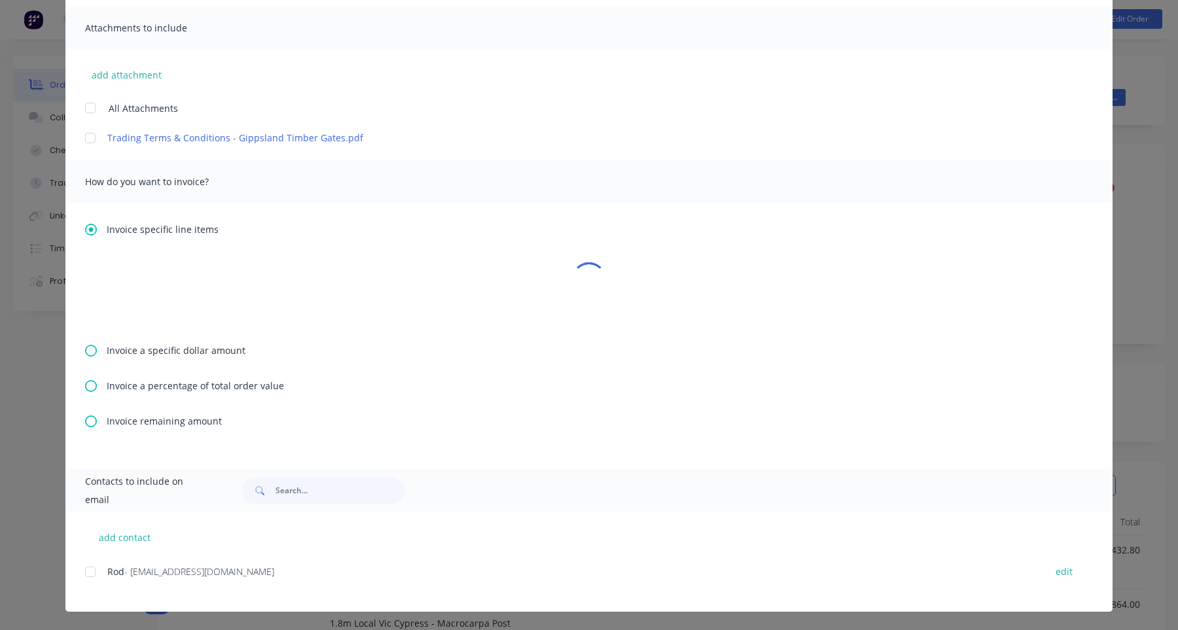
type textarea "Hi , Please find a partial invoice attached to this email for a 50% deposit. To…"
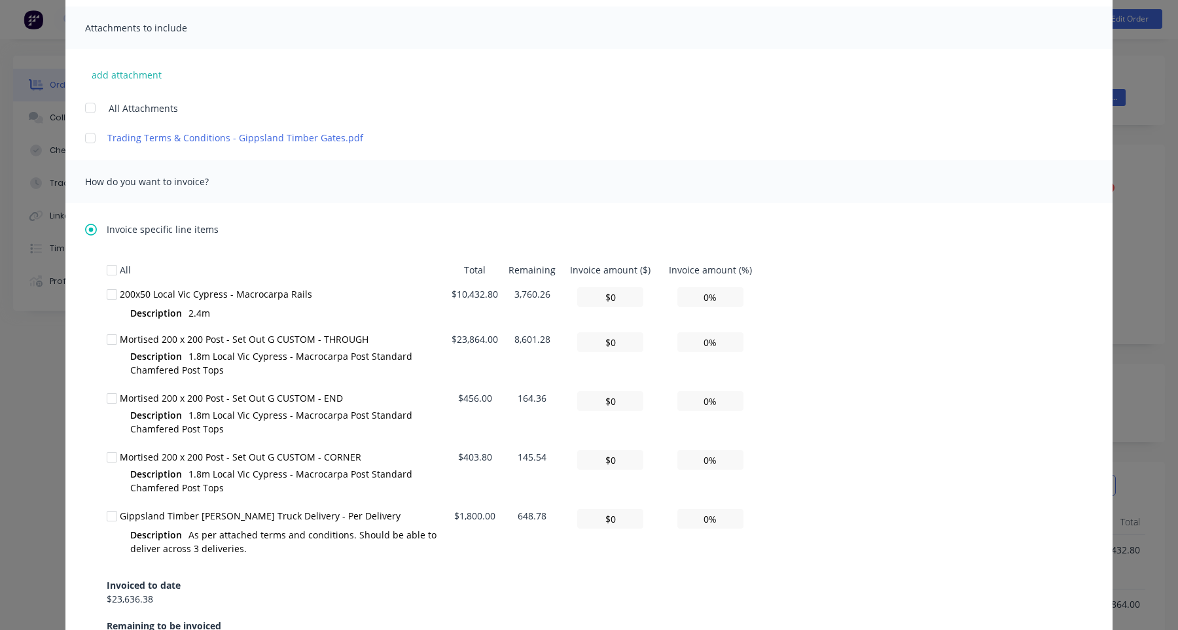
click at [534, 298] on td "3,760.26" at bounding box center [532, 304] width 58 height 45
click at [548, 330] on td "164.36" at bounding box center [532, 415] width 58 height 59
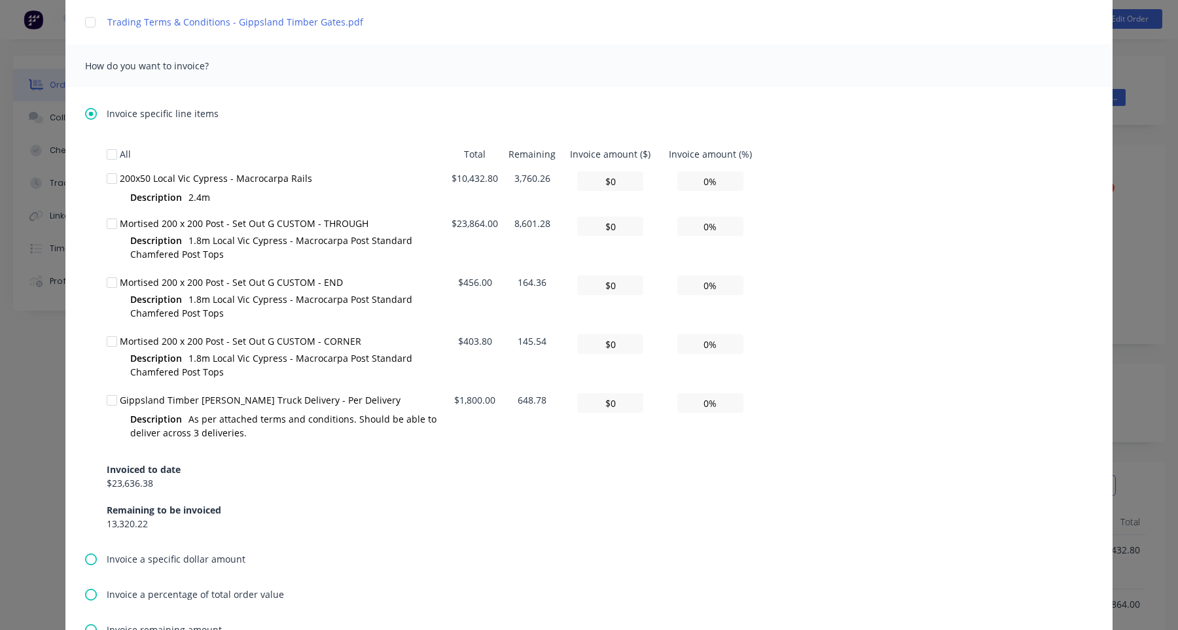
scroll to position [0, 0]
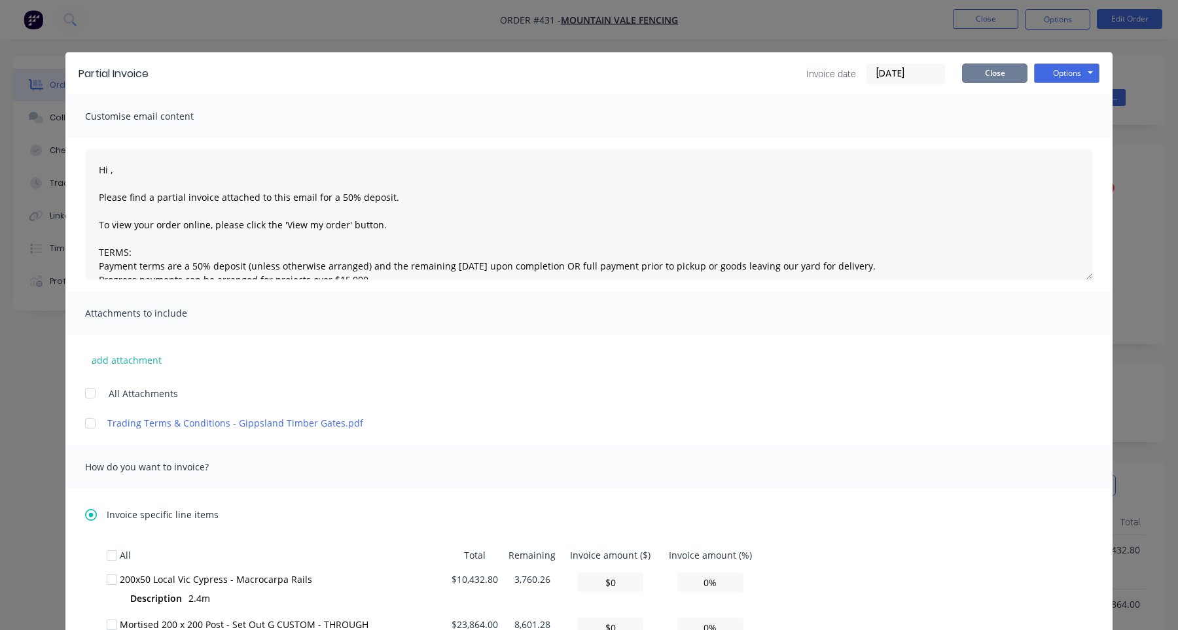
click at [1001, 67] on button "Close" at bounding box center [994, 73] width 65 height 20
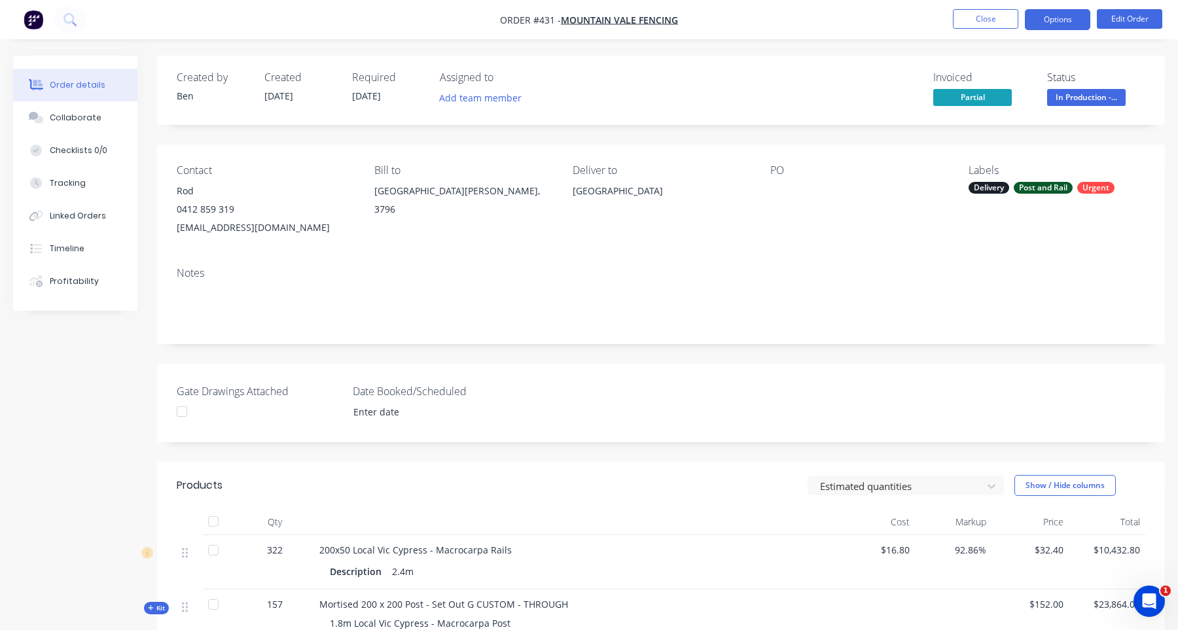
click at [1058, 24] on button "Options" at bounding box center [1057, 19] width 65 height 21
click at [836, 115] on div "Created by Ben Created 28/08/25 Required 26/08/25 Assigned to Add team member I…" at bounding box center [661, 90] width 1008 height 69
click at [1062, 25] on button "Options" at bounding box center [1057, 19] width 65 height 21
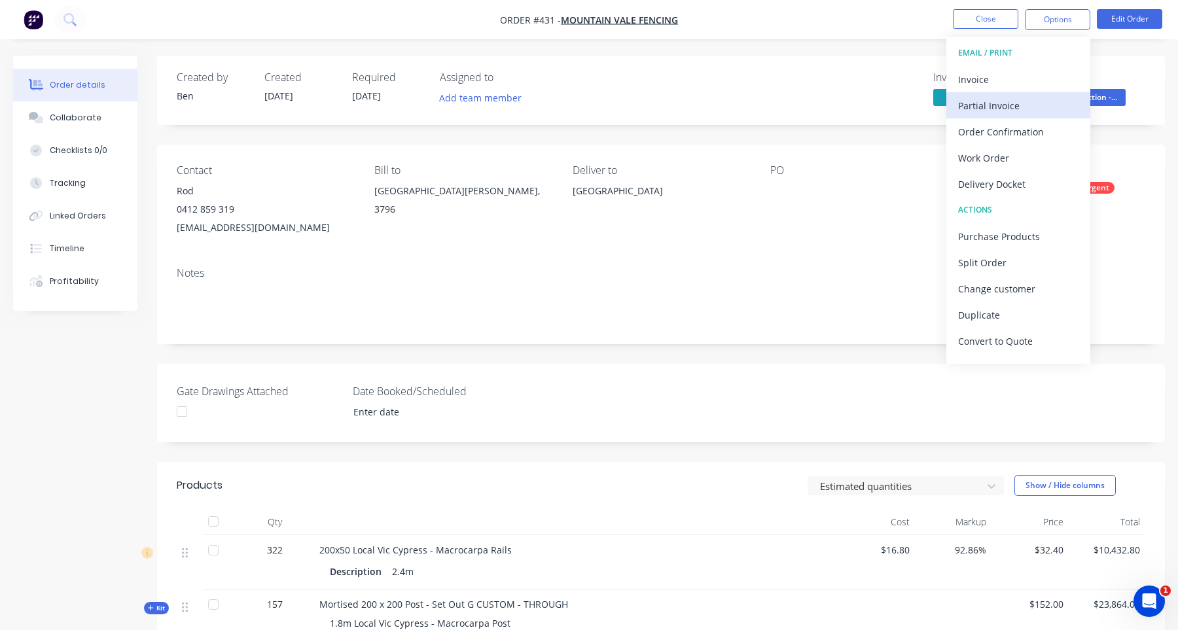
click at [1027, 102] on div "Partial Invoice" at bounding box center [1018, 105] width 120 height 19
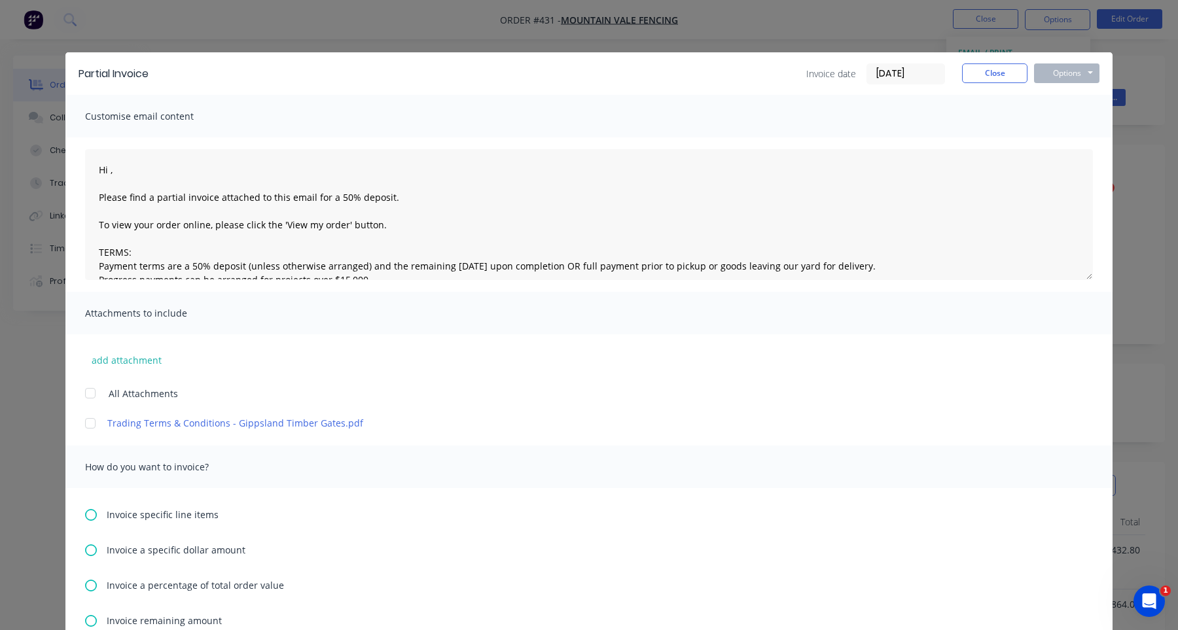
scroll to position [200, 0]
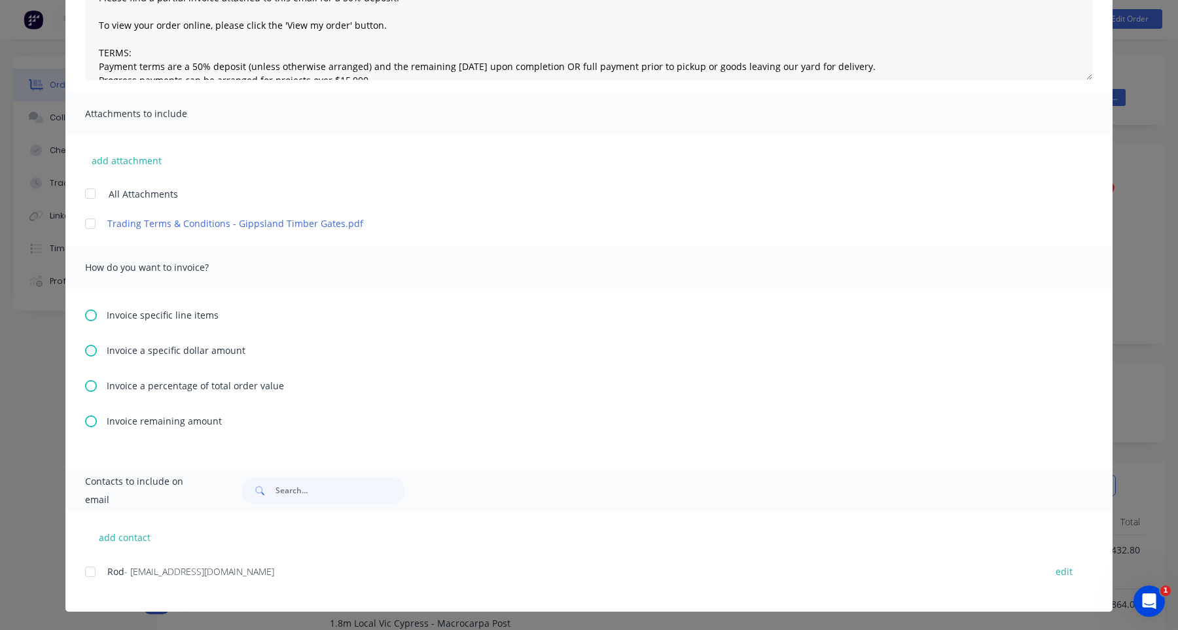
click at [162, 421] on span "Invoice remaining amount" at bounding box center [164, 421] width 115 height 14
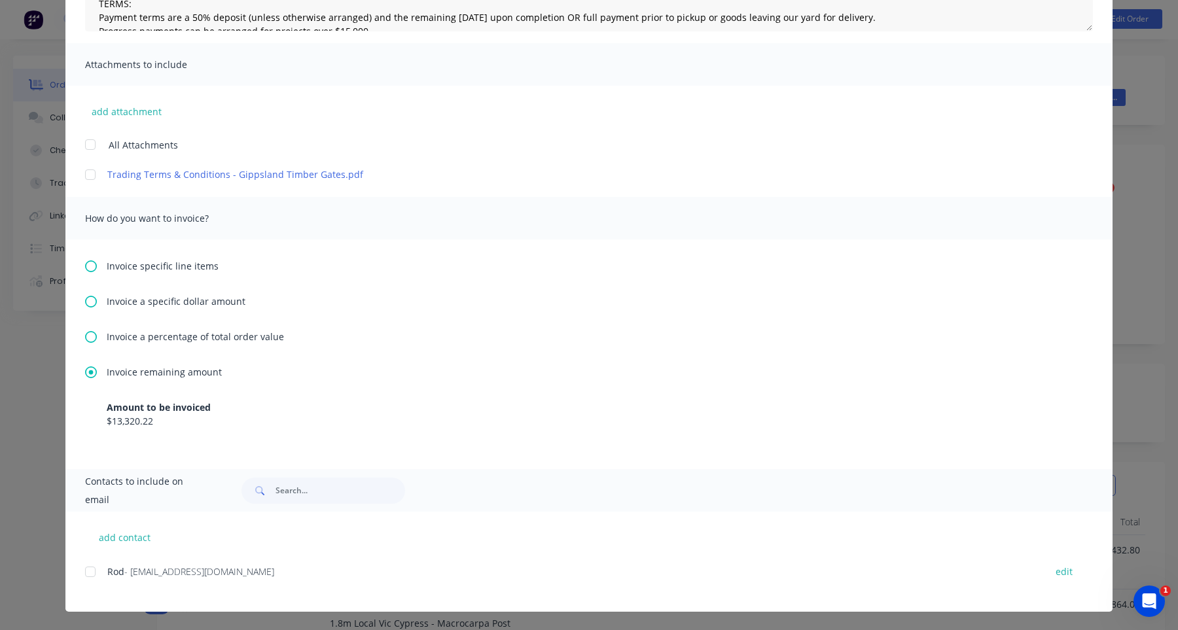
scroll to position [40, 0]
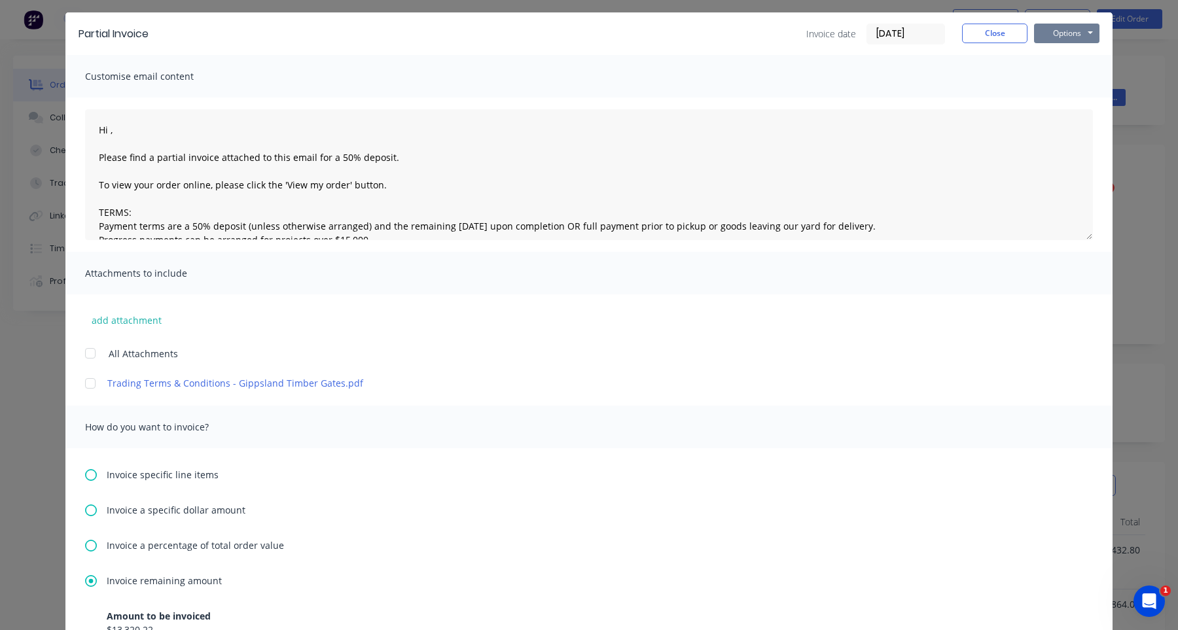
click at [1078, 28] on button "Options" at bounding box center [1066, 34] width 65 height 20
type textarea "Hi , Please find a partial invoice attached to this email for a 50% deposit. To…"
click at [1069, 78] on button "Print" at bounding box center [1076, 78] width 84 height 22
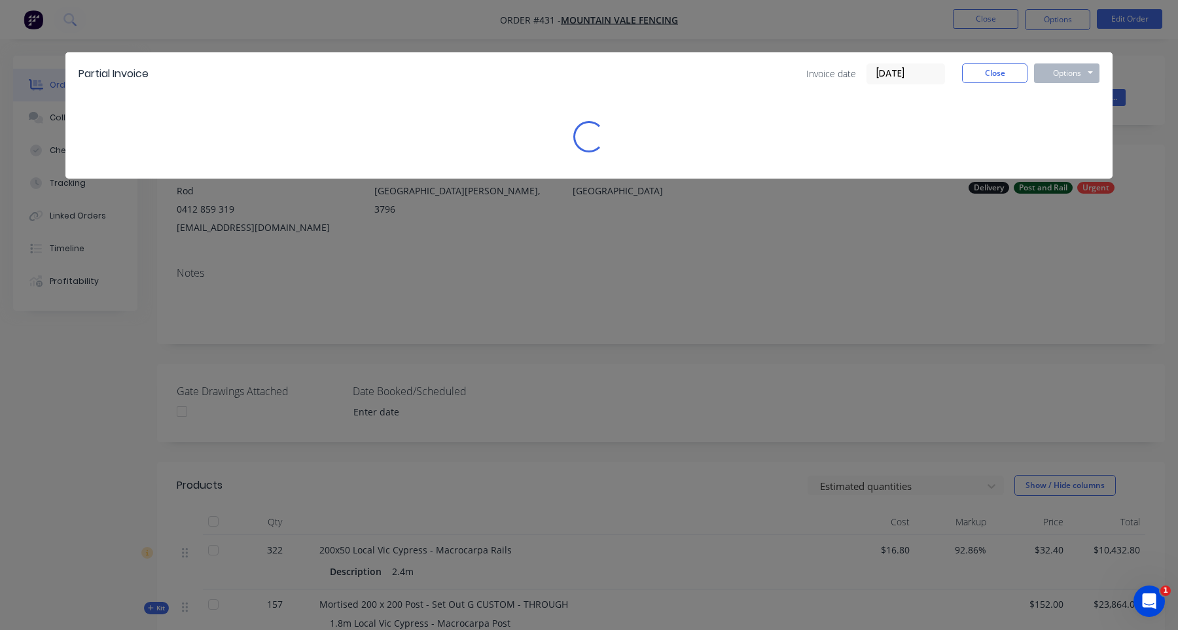
scroll to position [0, 0]
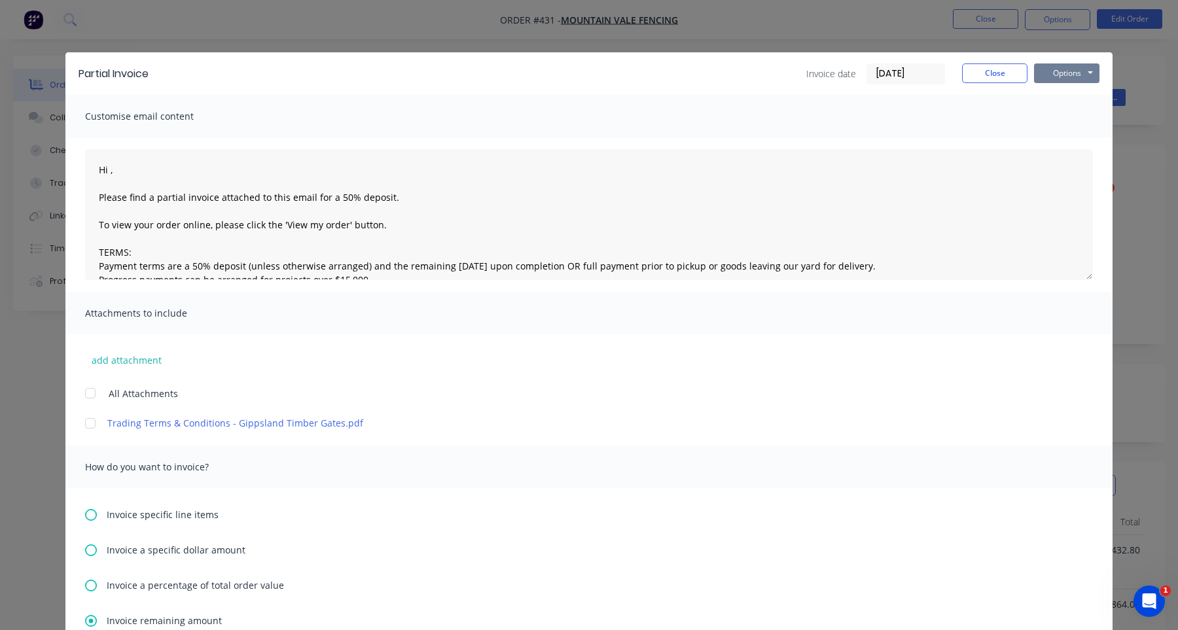
click at [1064, 77] on button "Options" at bounding box center [1066, 73] width 65 height 20
type textarea "Hi , Please find a partial invoice attached to this email for a 50% deposit. To…"
click at [1058, 113] on button "Print" at bounding box center [1076, 118] width 84 height 22
type textarea "Hi , Please find a partial invoice attached to this email for a 50% deposit. To…"
click at [1004, 75] on button "Close" at bounding box center [994, 73] width 65 height 20
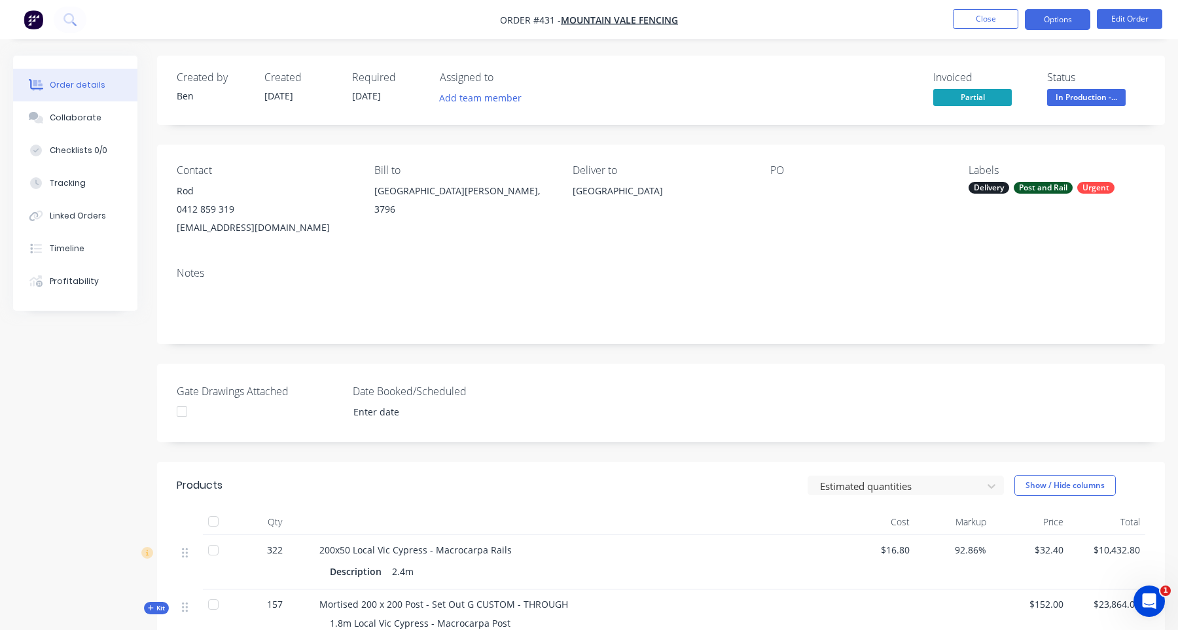
click at [1058, 23] on button "Options" at bounding box center [1057, 19] width 65 height 21
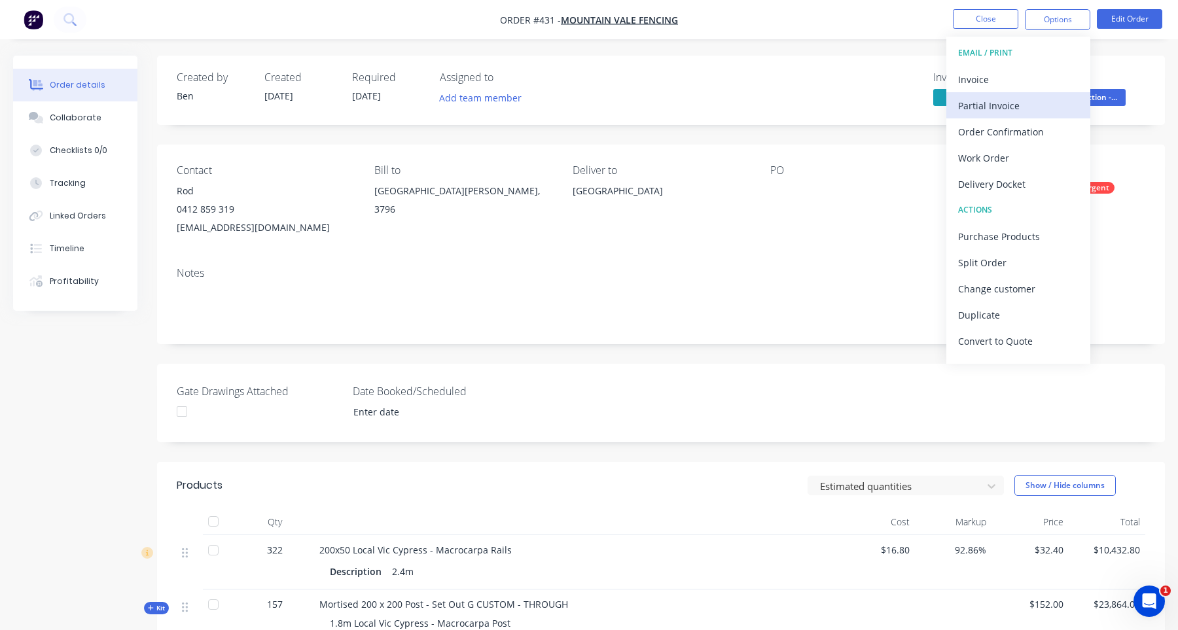
click at [1037, 100] on div "Partial Invoice" at bounding box center [1018, 105] width 120 height 19
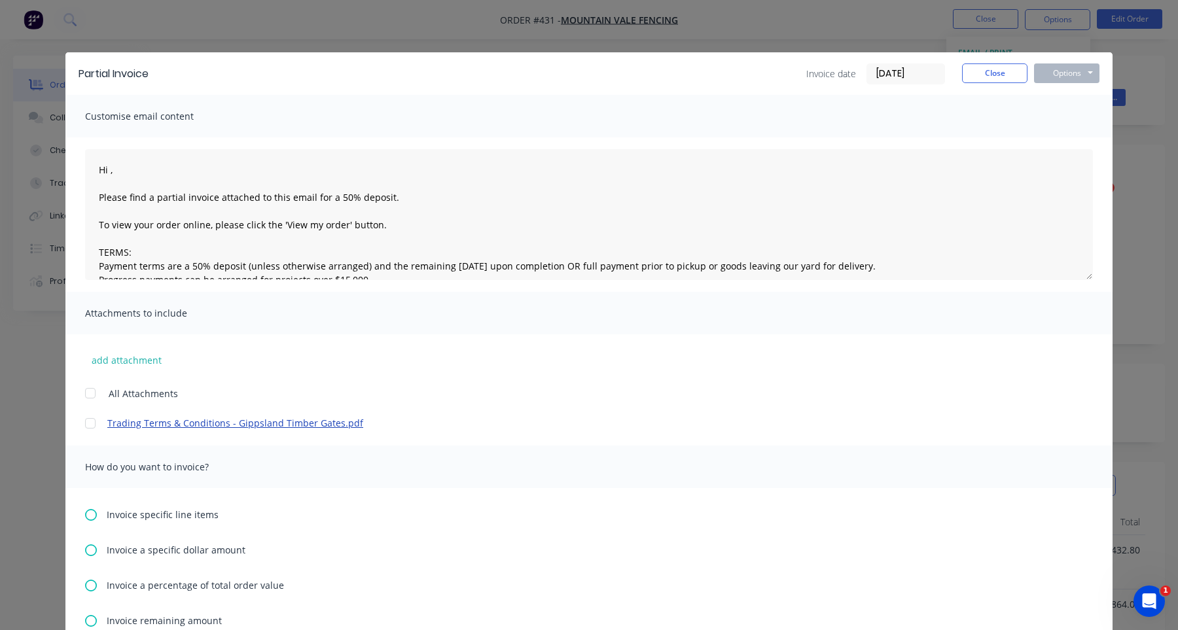
scroll to position [200, 0]
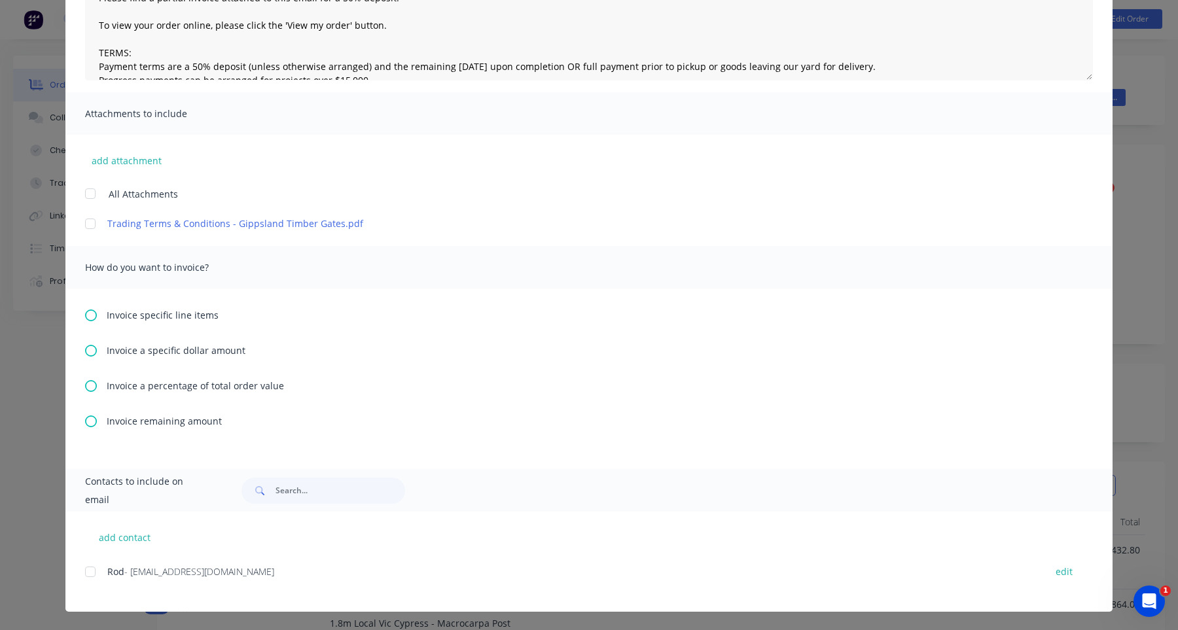
click at [154, 421] on span "Invoice remaining amount" at bounding box center [164, 421] width 115 height 14
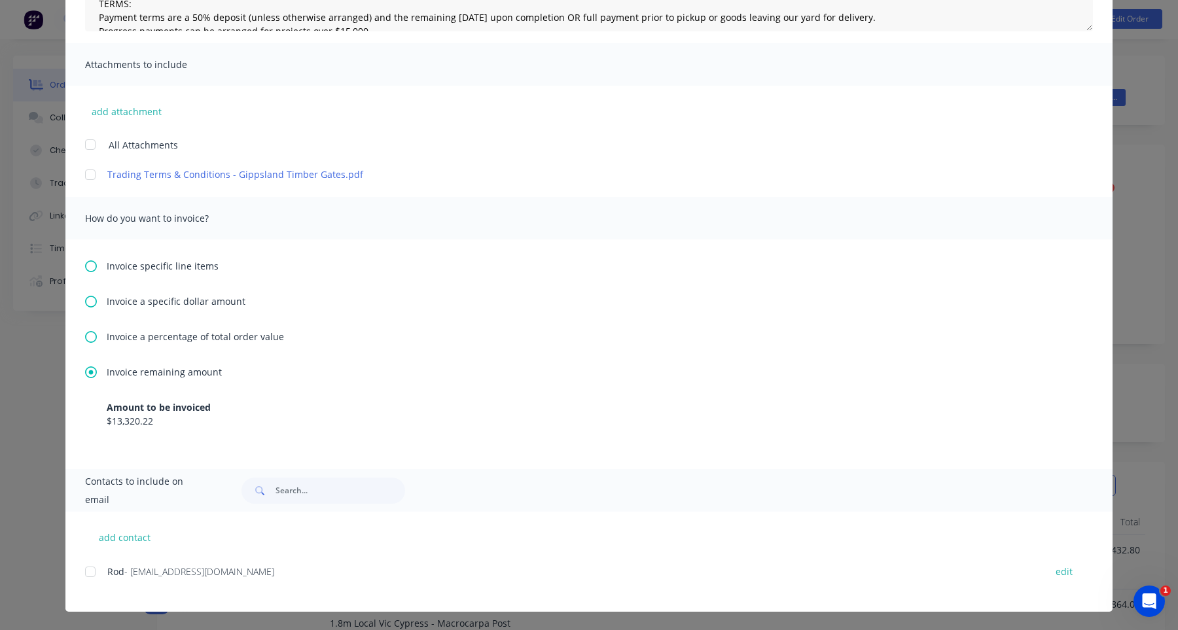
scroll to position [0, 0]
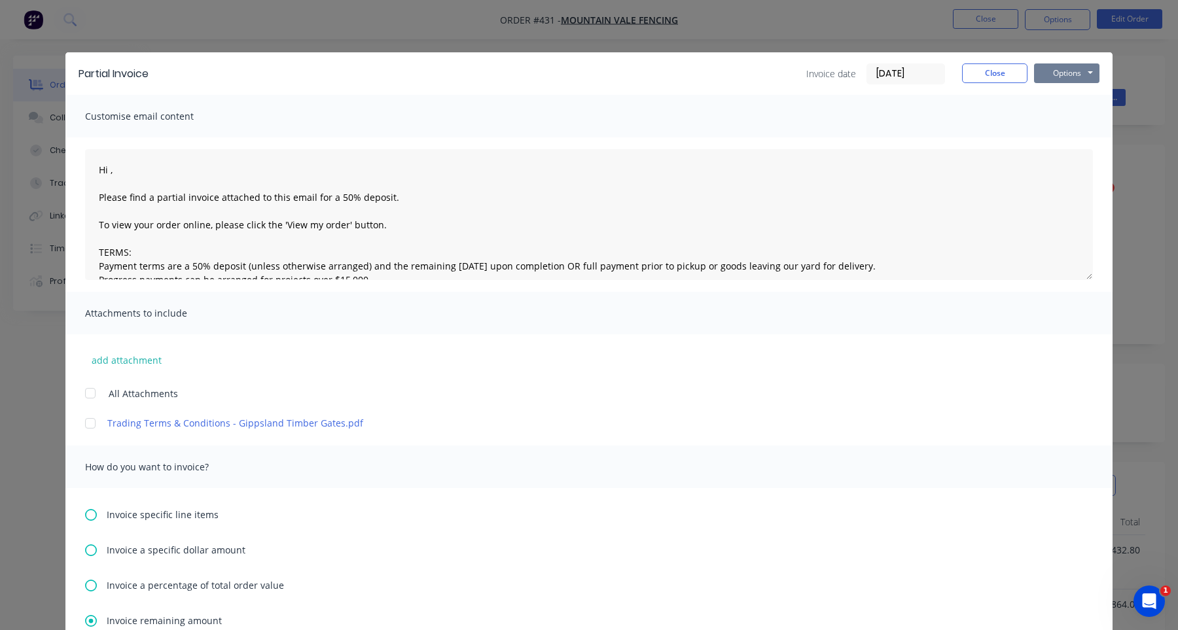
click at [1066, 73] on button "Options" at bounding box center [1066, 73] width 65 height 20
type textarea "Hi , Please find a partial invoice attached to this email for a 50% deposit. To…"
click at [1060, 115] on button "Print" at bounding box center [1076, 118] width 84 height 22
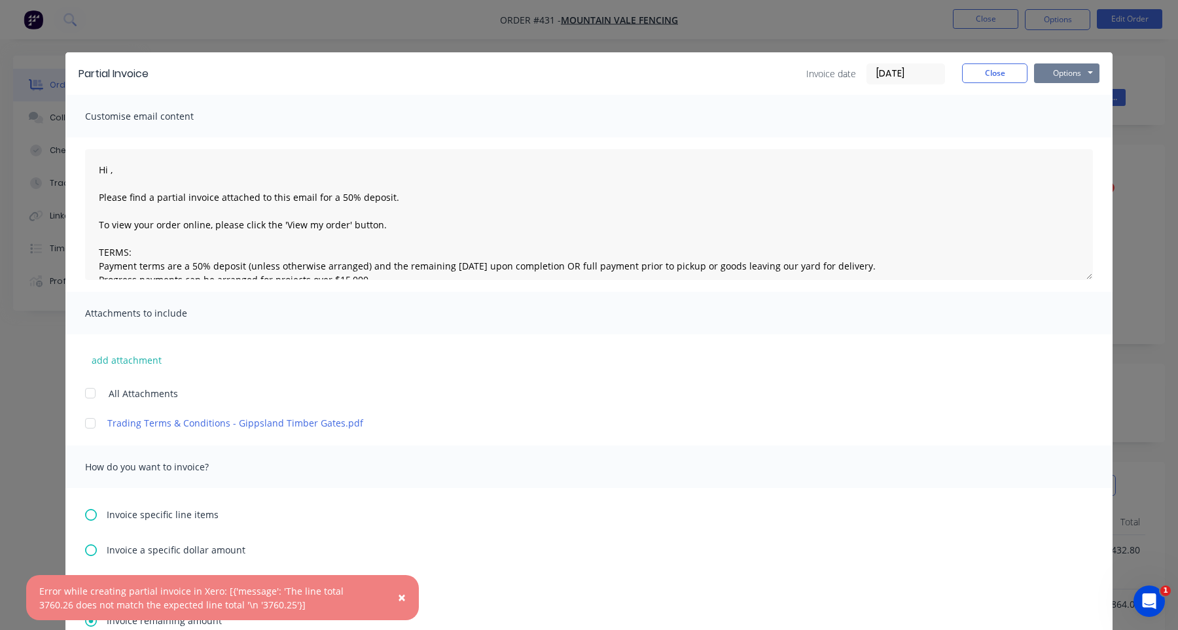
click at [1067, 67] on button "Options" at bounding box center [1066, 73] width 65 height 20
type textarea "Hi , Please find a partial invoice attached to this email for a 50% deposit. To…"
click at [1058, 120] on button "Print" at bounding box center [1076, 118] width 84 height 22
click at [1075, 72] on button "Options" at bounding box center [1066, 73] width 65 height 20
type textarea "Hi , Please find a partial invoice attached to this email for a 50% deposit. To…"
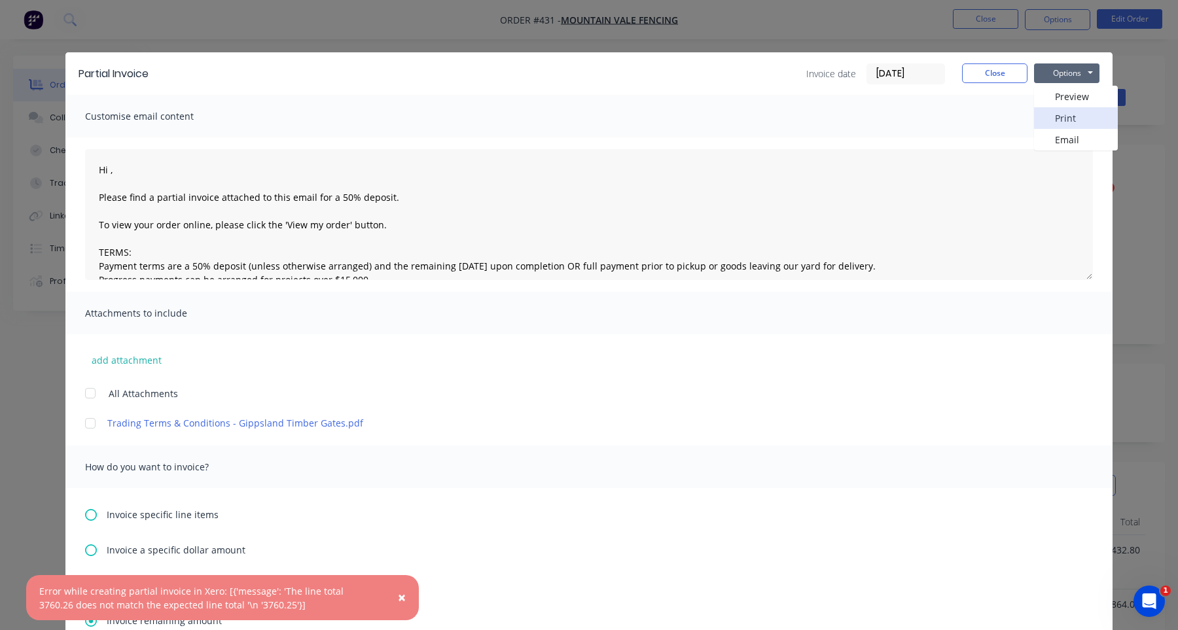
click at [1063, 113] on button "Print" at bounding box center [1076, 118] width 84 height 22
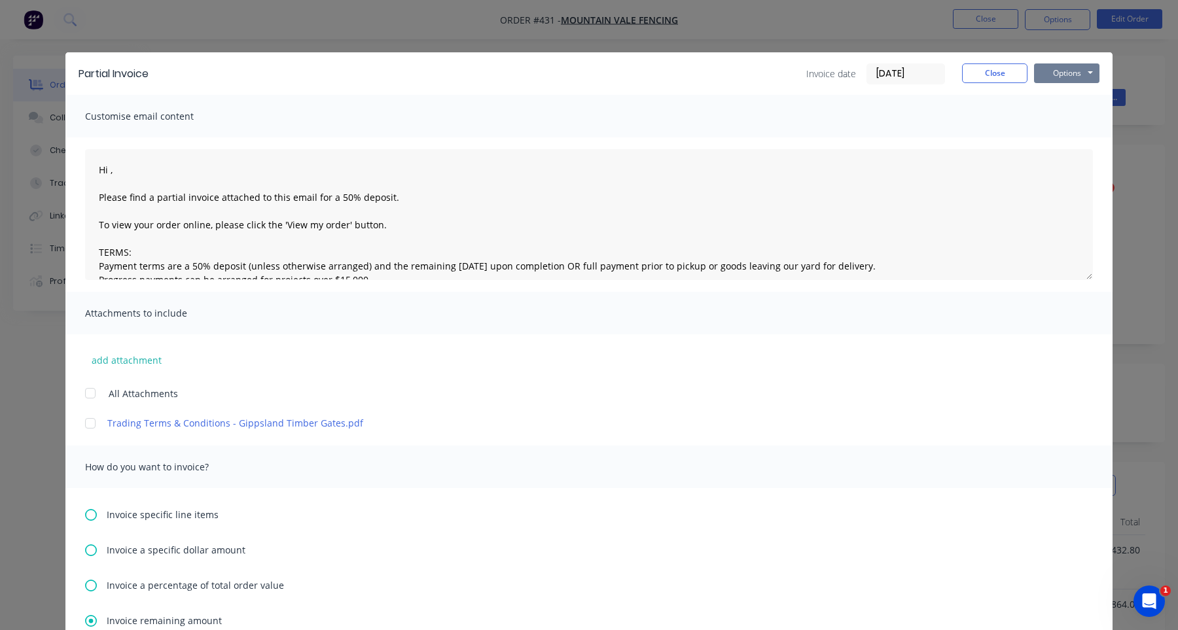
click at [1073, 72] on button "Options" at bounding box center [1066, 73] width 65 height 20
type textarea "Hi , Please find a partial invoice attached to this email for a 50% deposit. To…"
click at [1061, 115] on button "Print" at bounding box center [1076, 118] width 84 height 22
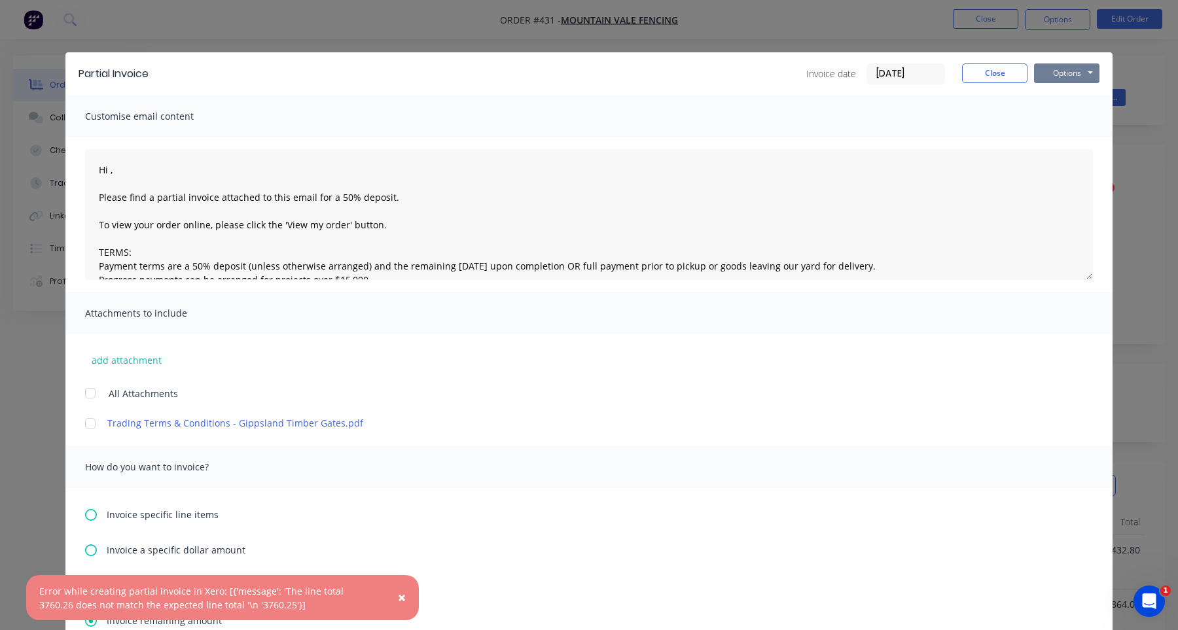
click at [1081, 66] on button "Options" at bounding box center [1066, 73] width 65 height 20
type textarea "Hi , Please find a partial invoice attached to this email for a 50% deposit. To…"
click at [1077, 117] on button "Print" at bounding box center [1076, 118] width 84 height 22
click at [1074, 76] on button "Options" at bounding box center [1066, 73] width 65 height 20
type textarea "Hi , Please find a partial invoice attached to this email for a 50% deposit. To…"
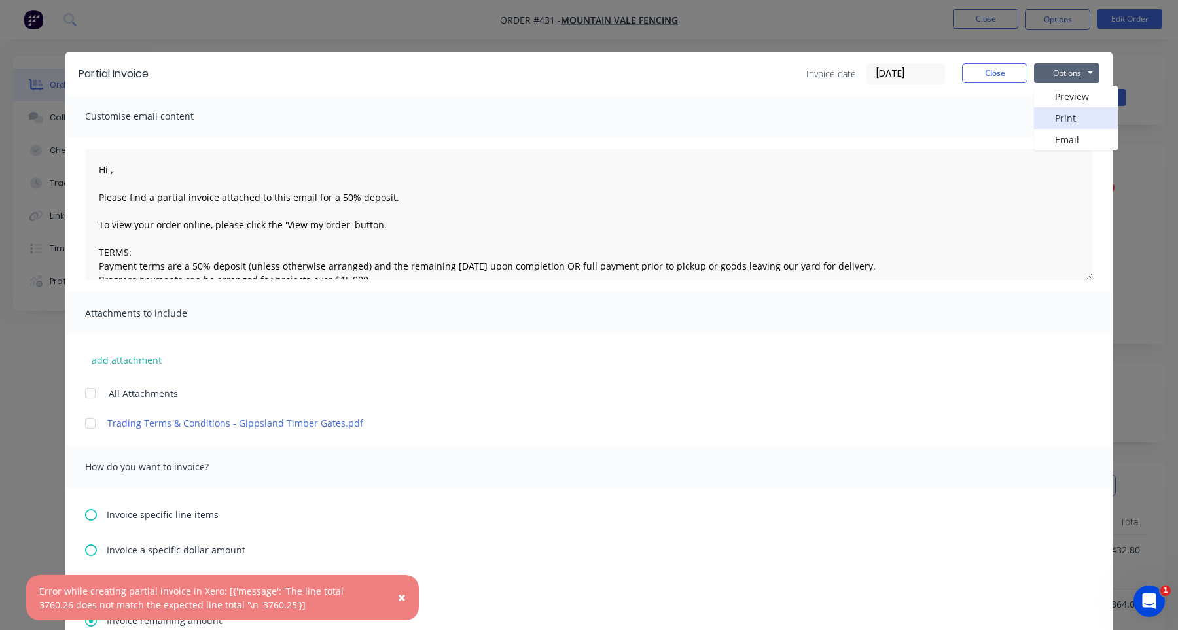
click at [1068, 126] on button "Print" at bounding box center [1076, 118] width 84 height 22
click at [1088, 79] on button "Options" at bounding box center [1066, 73] width 65 height 20
type textarea "Hi , Please find a partial invoice attached to this email for a 50% deposit. To…"
click at [1084, 117] on button "Print" at bounding box center [1076, 118] width 84 height 22
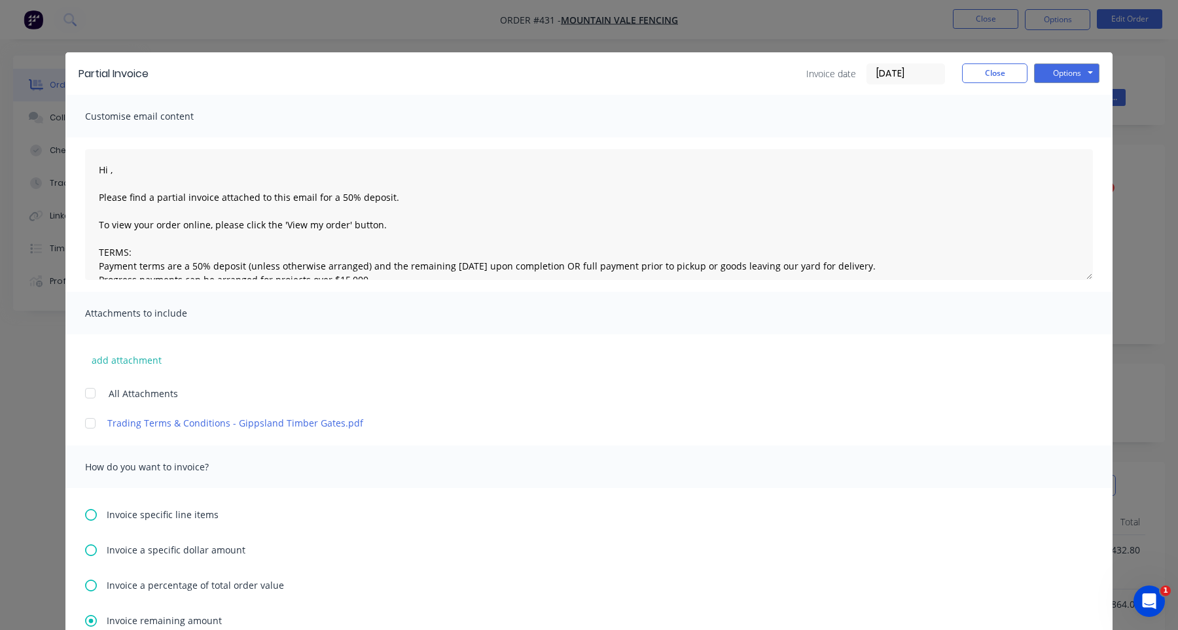
type textarea "Hi , Please find a partial invoice attached to this email for a 50% deposit. To…"
